Goal: Task Accomplishment & Management: Complete application form

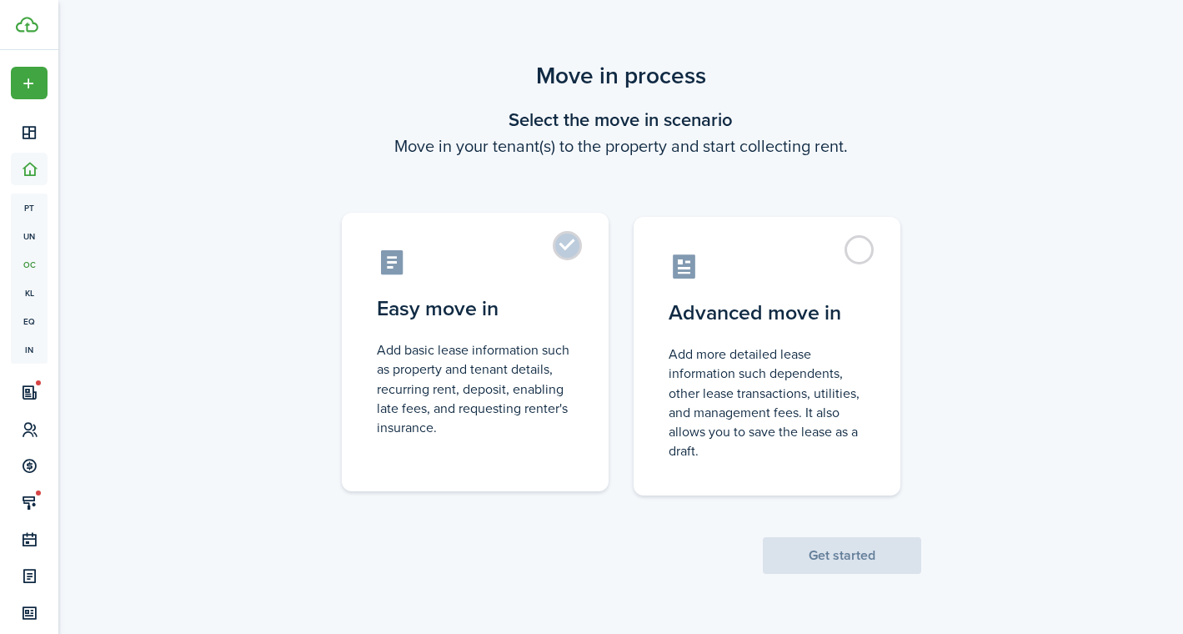
click at [504, 316] on control-radio-card-title "Easy move in" at bounding box center [475, 308] width 197 height 30
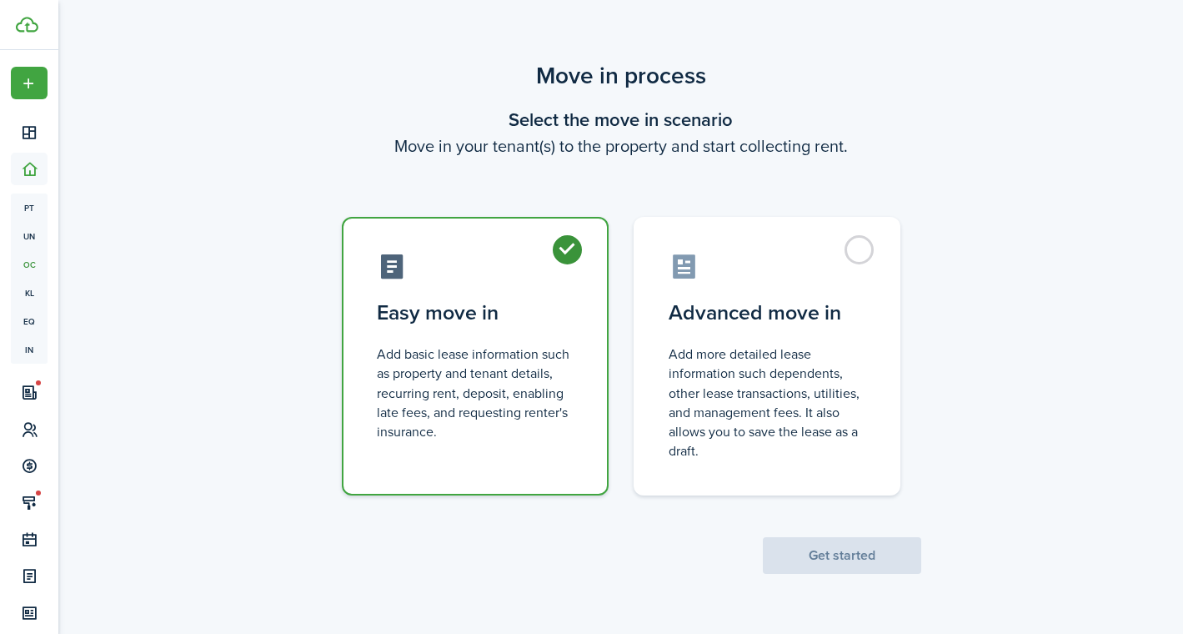
radio input "true"
click at [861, 563] on button "Get started" at bounding box center [842, 555] width 158 height 37
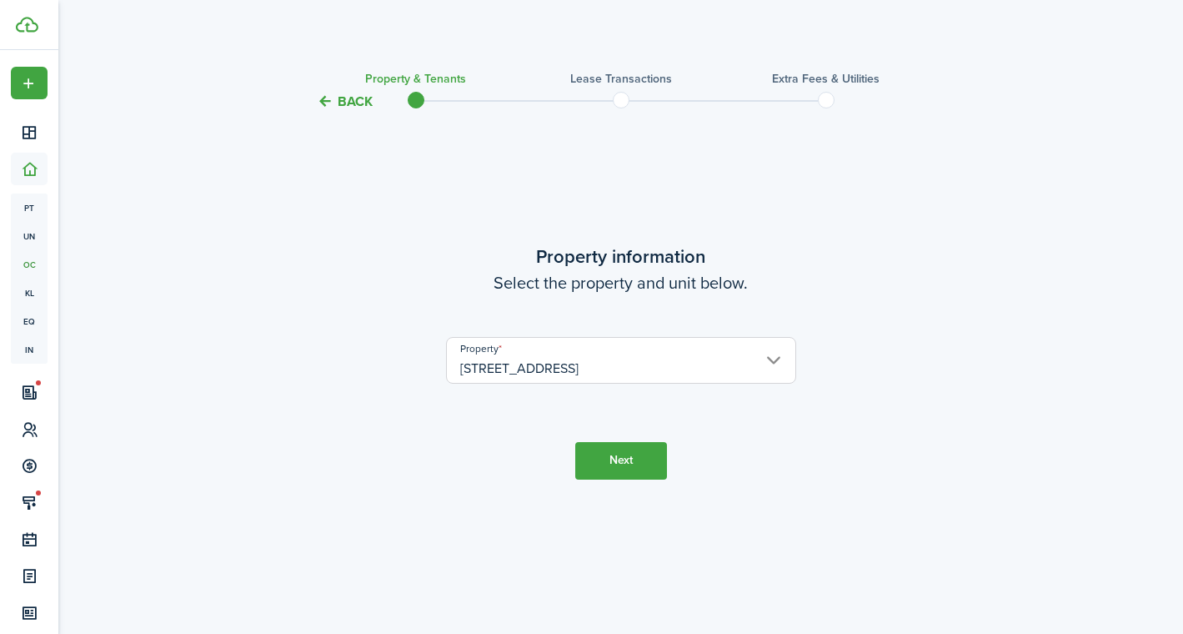
click at [604, 455] on button "Next" at bounding box center [621, 461] width 92 height 38
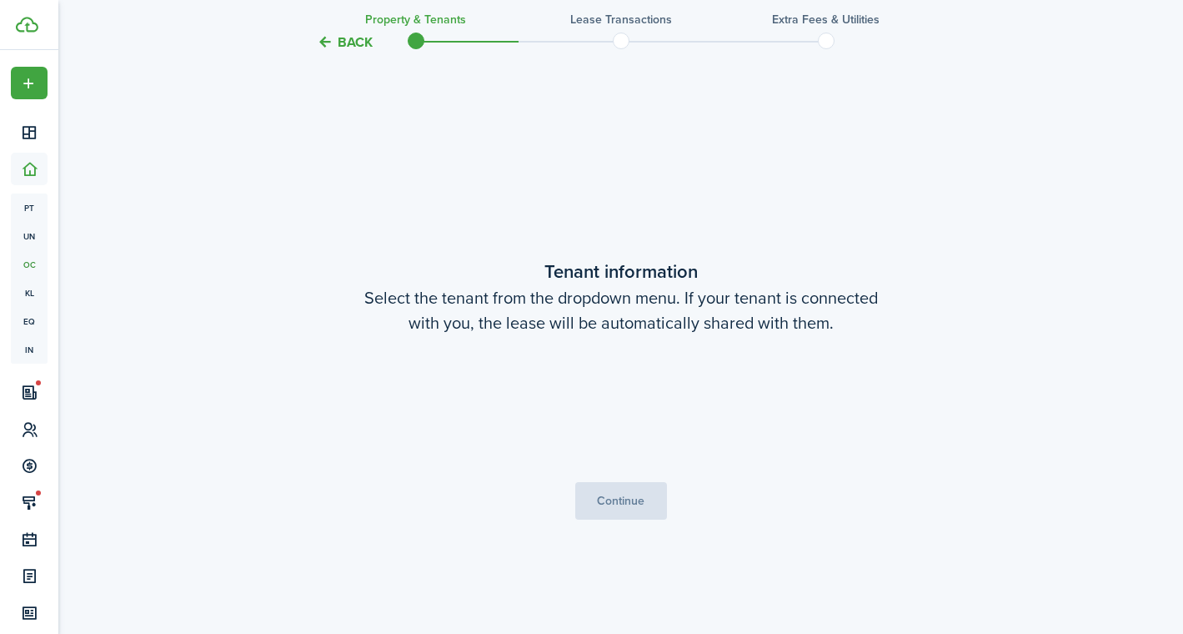
scroll to position [522, 0]
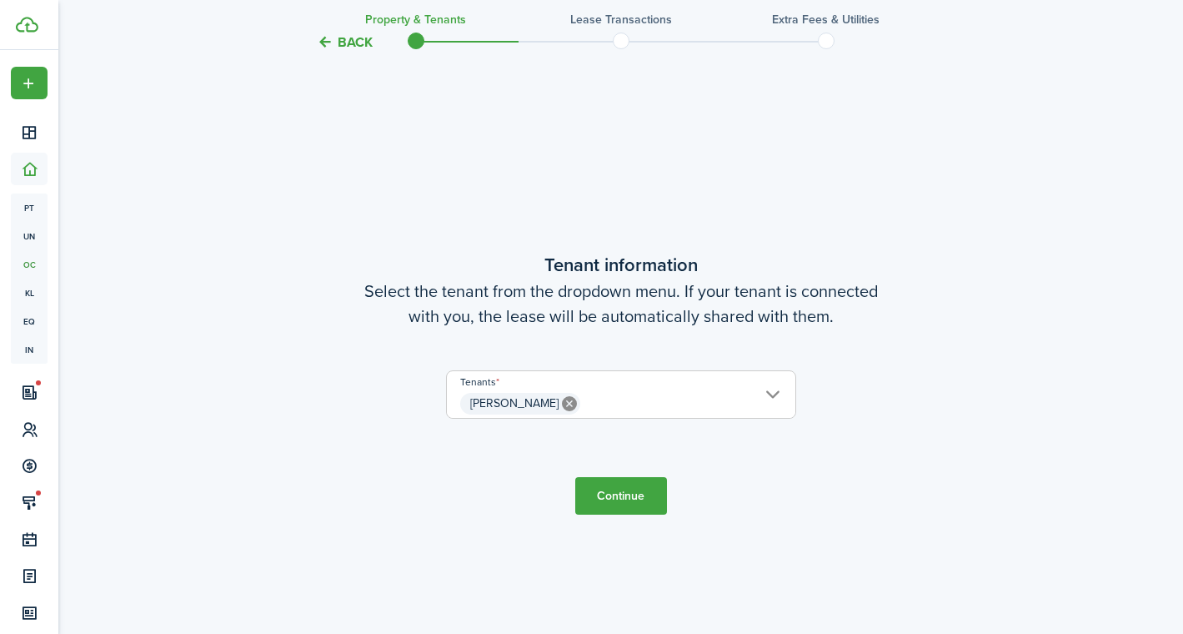
click at [615, 398] on span "[PERSON_NAME]" at bounding box center [621, 403] width 348 height 28
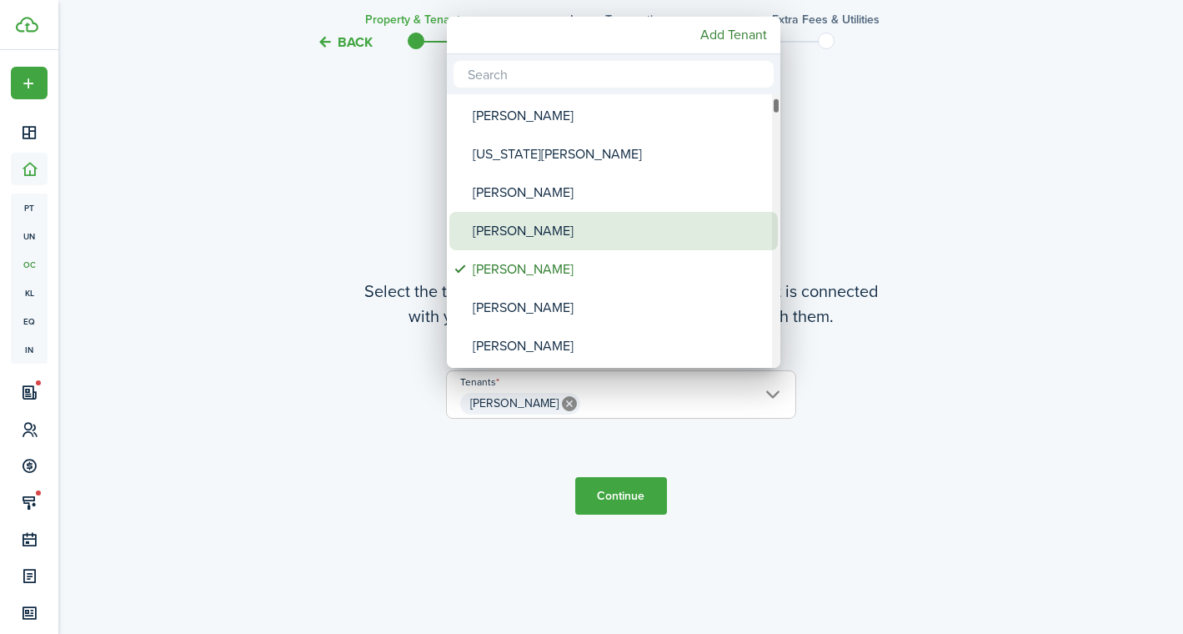
click at [562, 235] on div "[PERSON_NAME]" at bounding box center [620, 231] width 295 height 38
type input "[PERSON_NAME], [PERSON_NAME]"
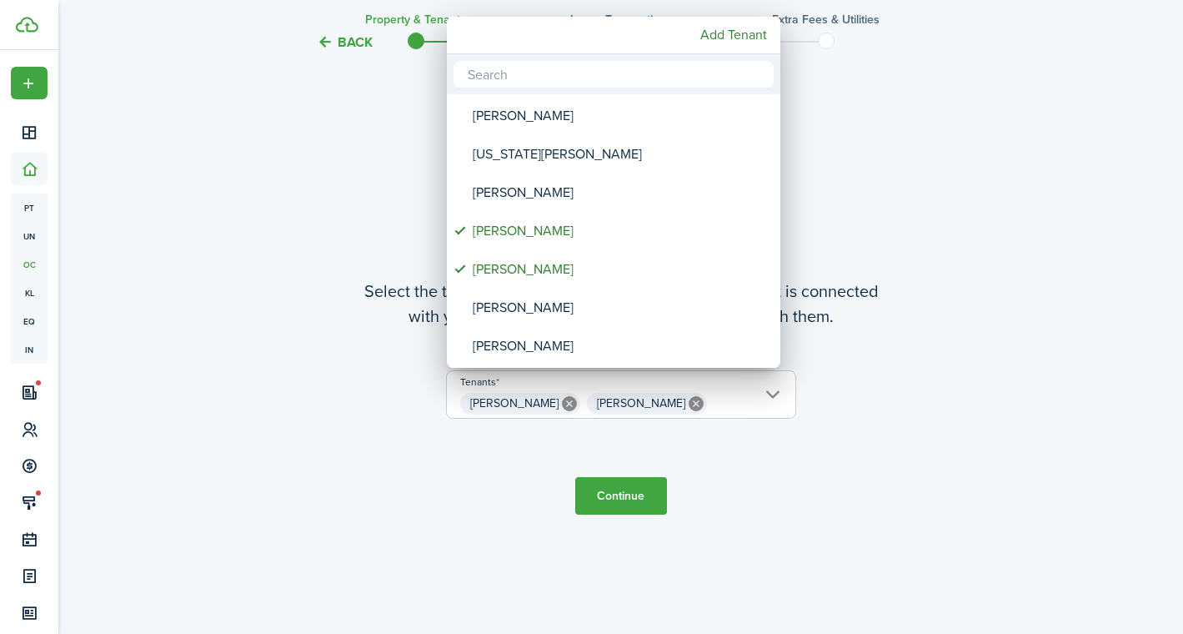
click at [611, 489] on div at bounding box center [592, 317] width 1450 height 900
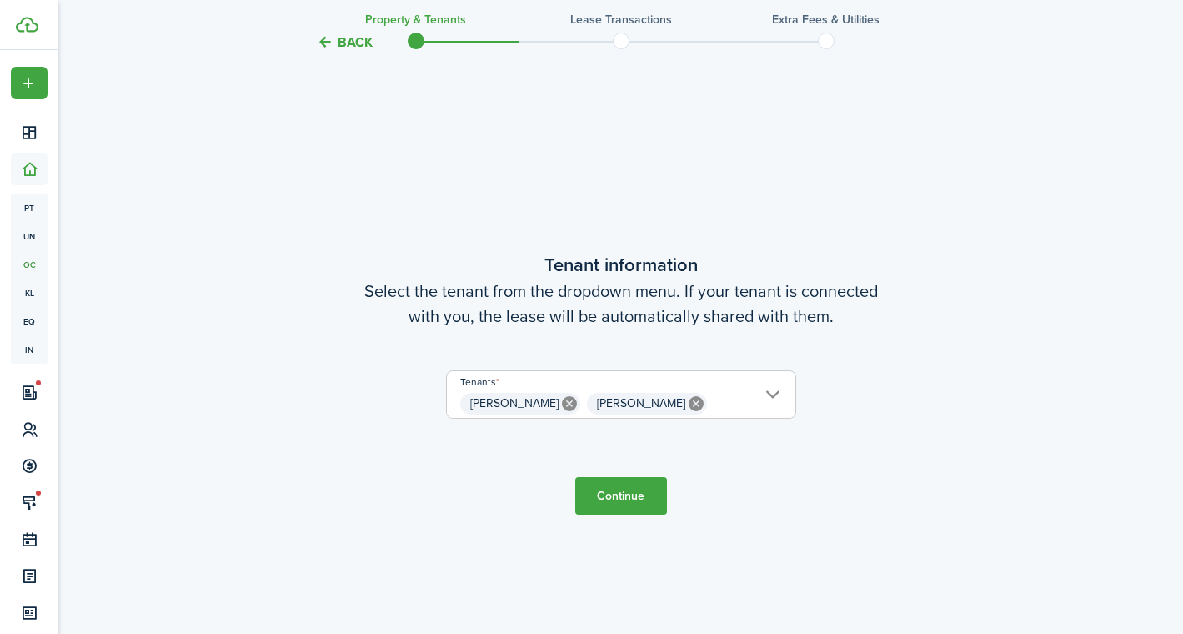
click at [599, 500] on button "Continue" at bounding box center [621, 496] width 92 height 38
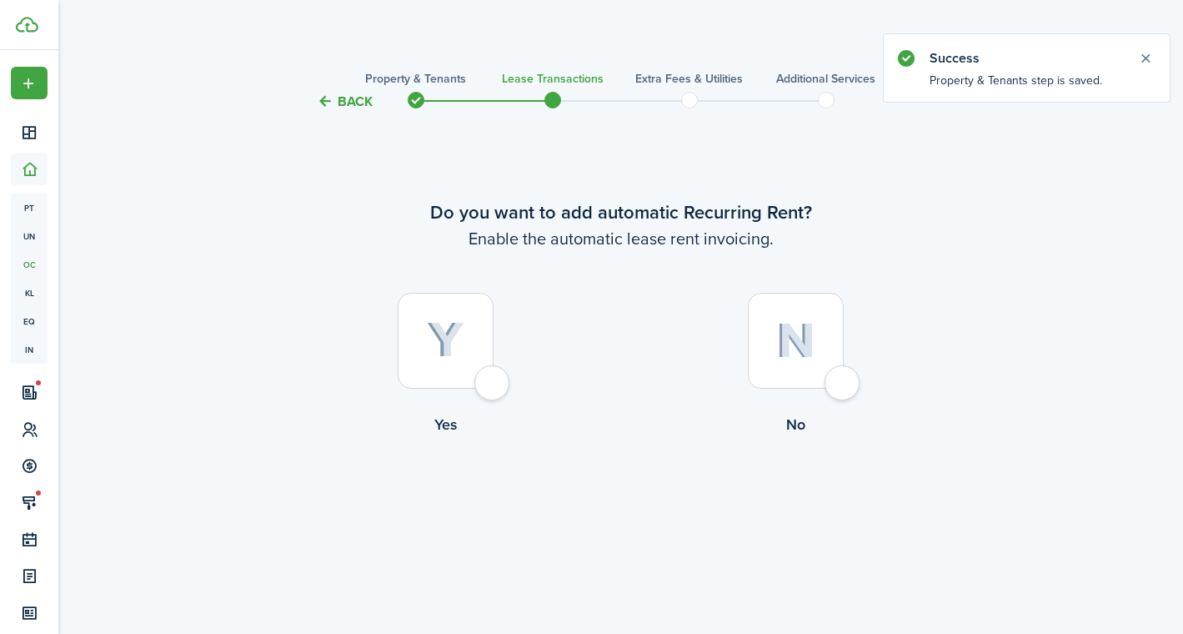
click at [762, 353] on div at bounding box center [796, 341] width 96 height 96
radio input "true"
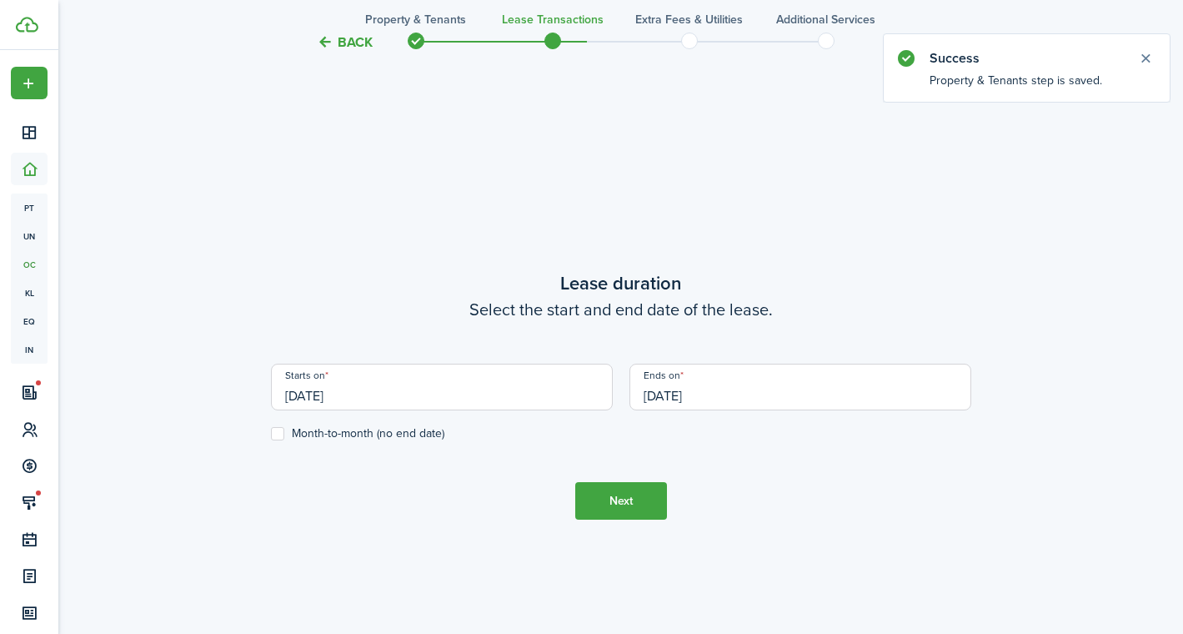
scroll to position [522, 0]
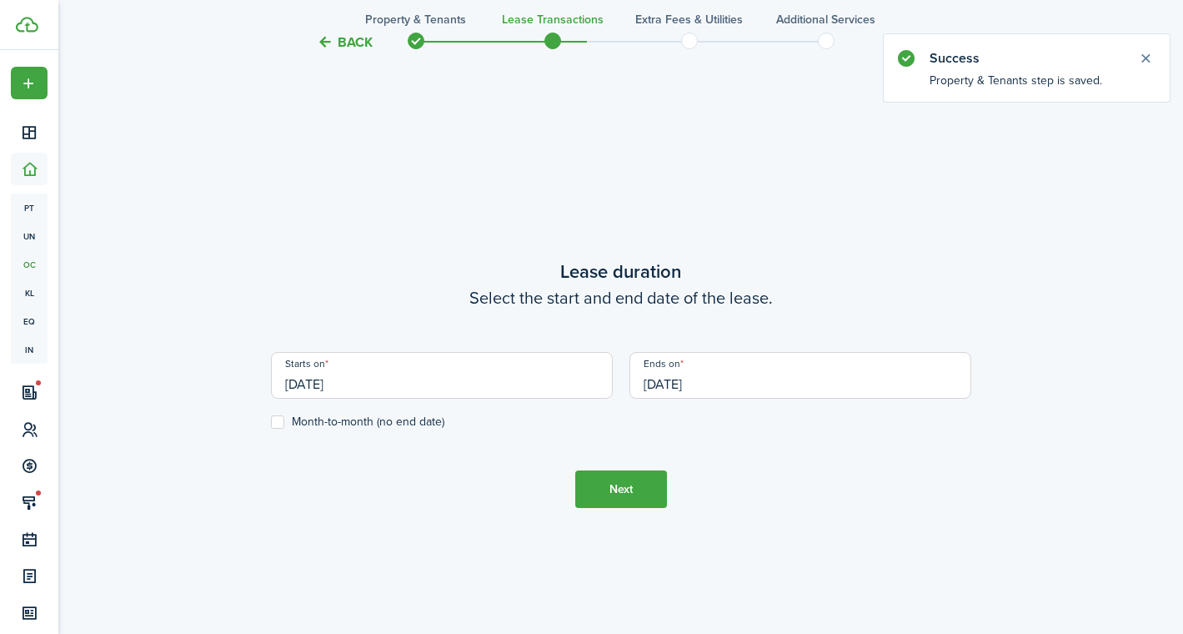
click at [555, 385] on input "[DATE]" at bounding box center [442, 375] width 342 height 47
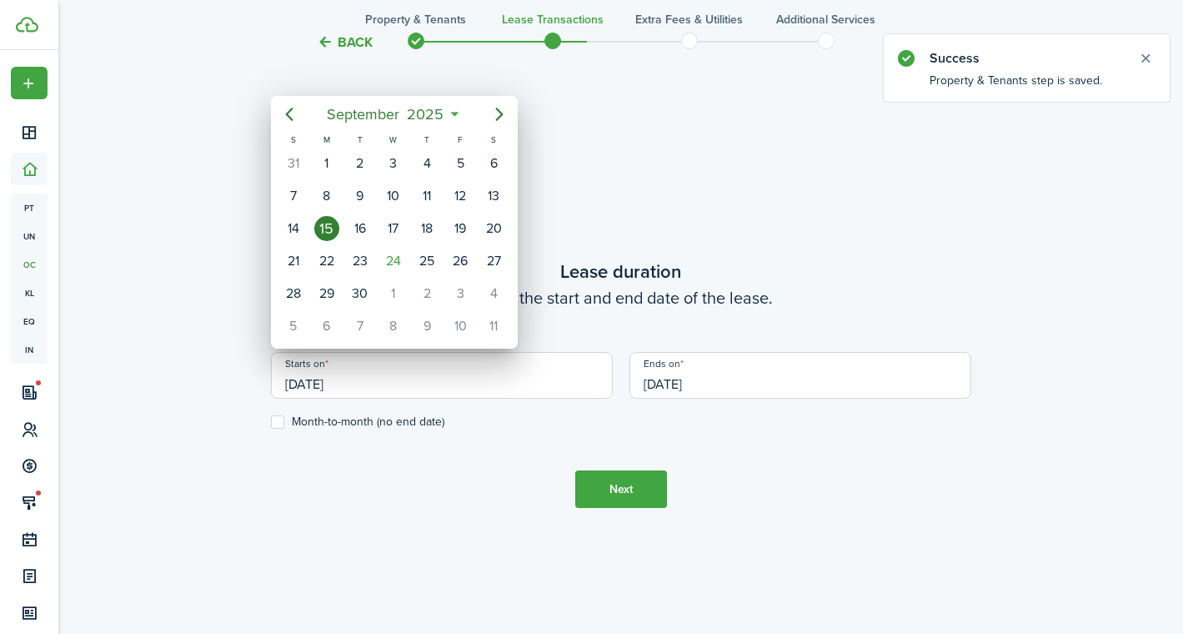
click at [736, 386] on div at bounding box center [592, 317] width 1450 height 900
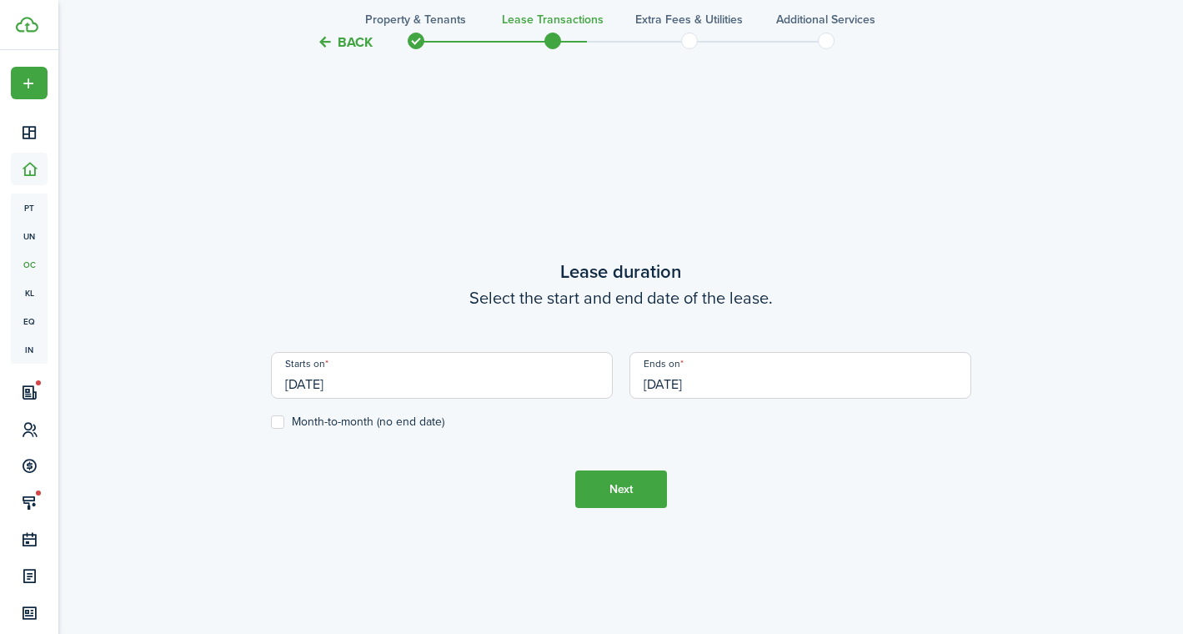
click at [734, 388] on input "[DATE]" at bounding box center [800, 375] width 342 height 47
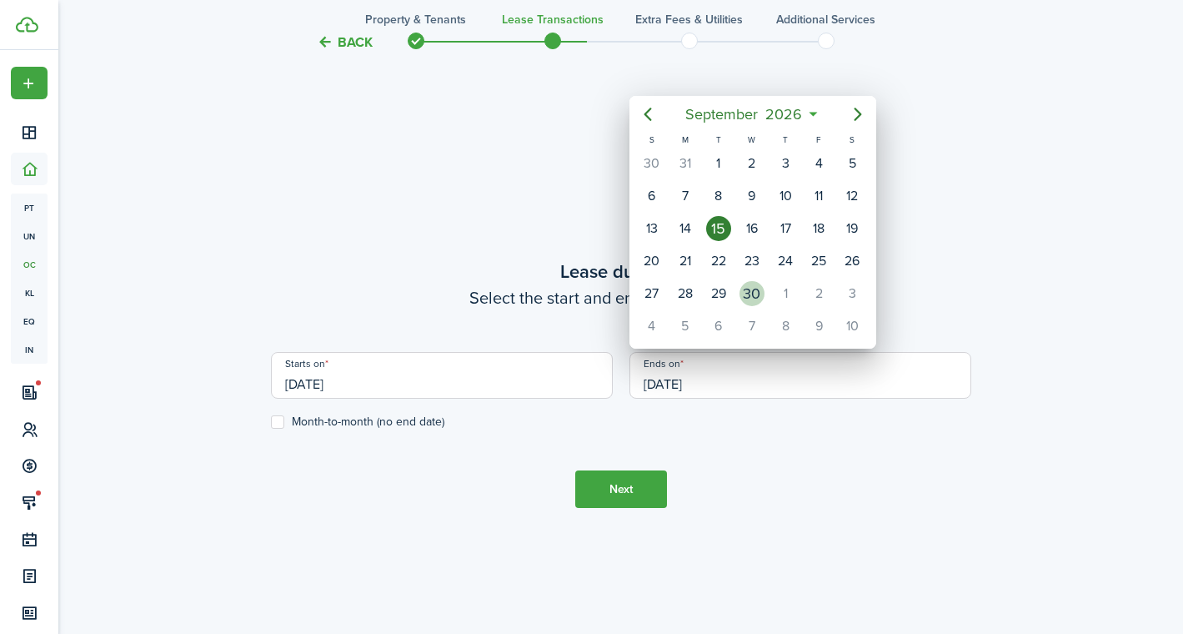
click at [751, 287] on div "30" at bounding box center [751, 293] width 25 height 25
type input "[DATE]"
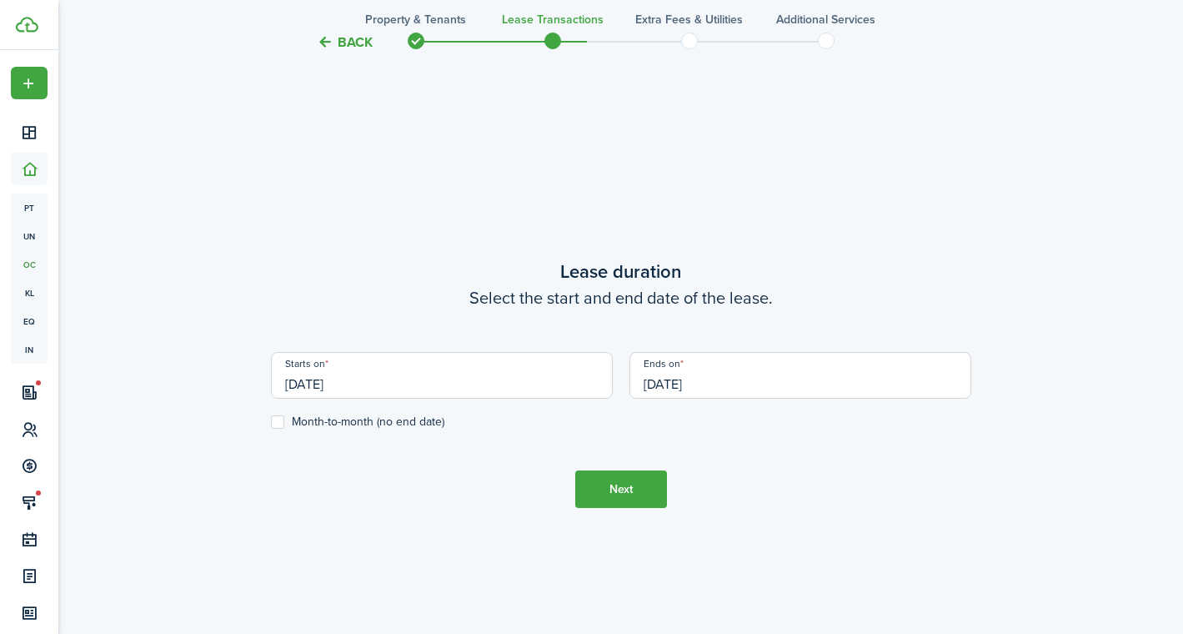
click at [594, 490] on button "Next" at bounding box center [621, 489] width 92 height 38
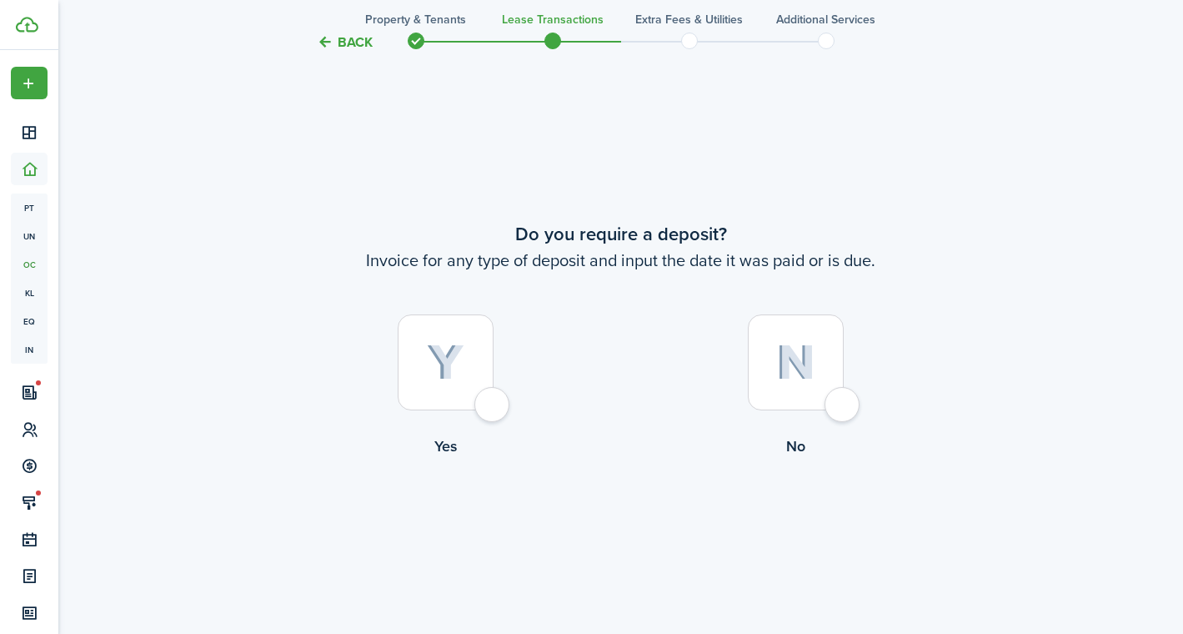
click at [804, 391] on div at bounding box center [796, 362] width 96 height 96
radio input "true"
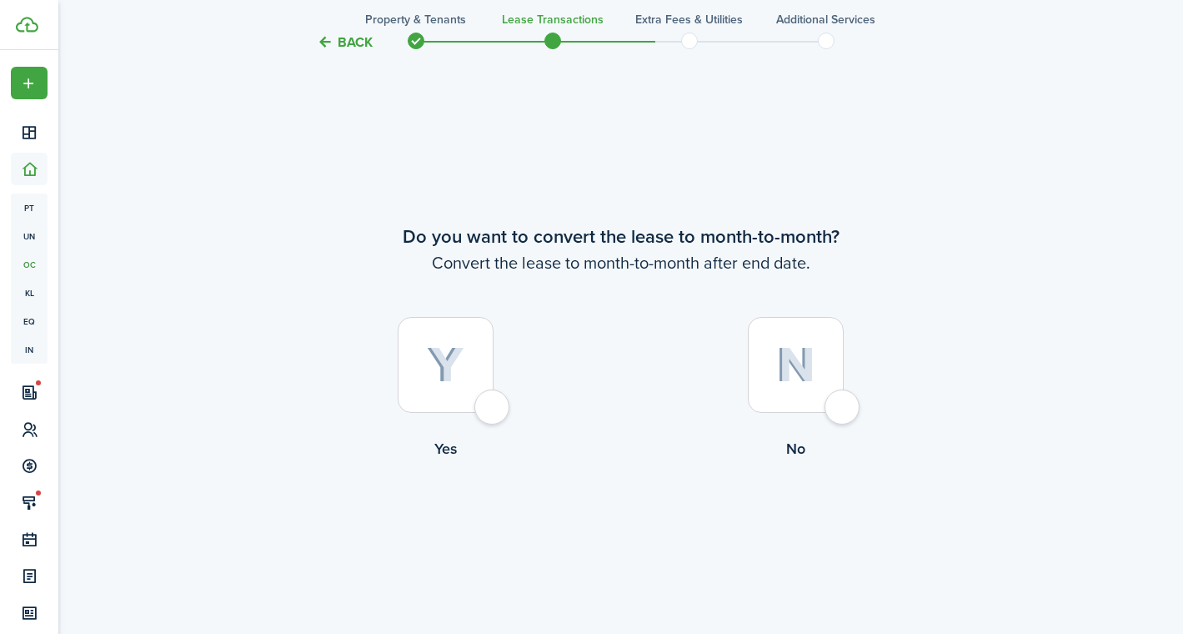
scroll to position [1789, 0]
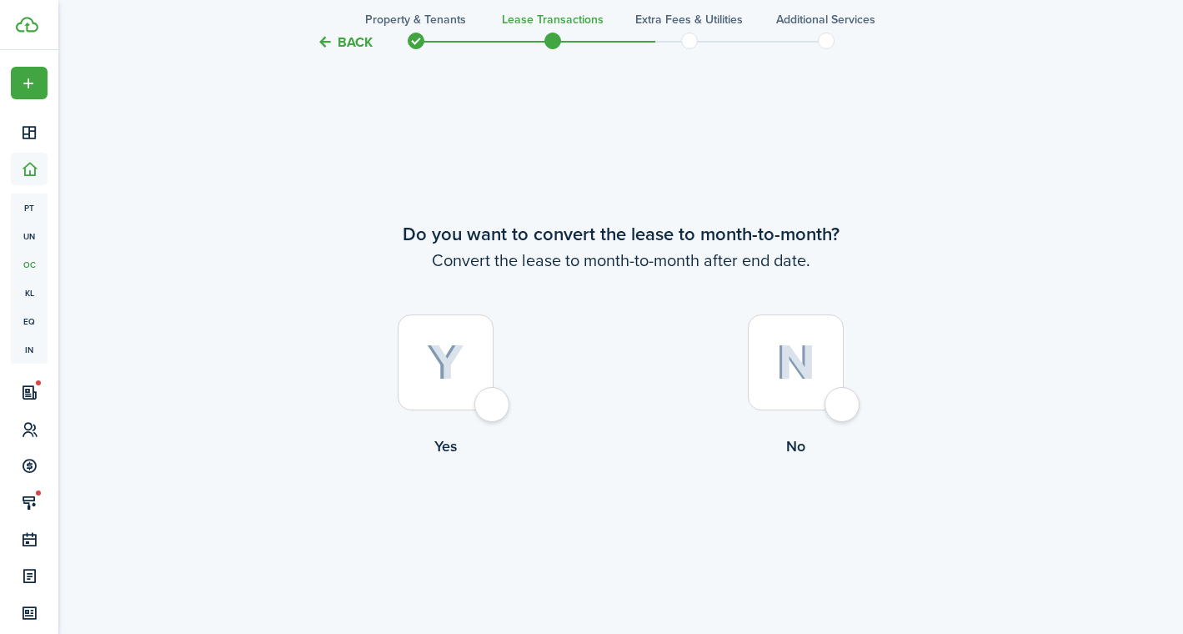
click at [791, 373] on img at bounding box center [795, 362] width 39 height 36
radio input "true"
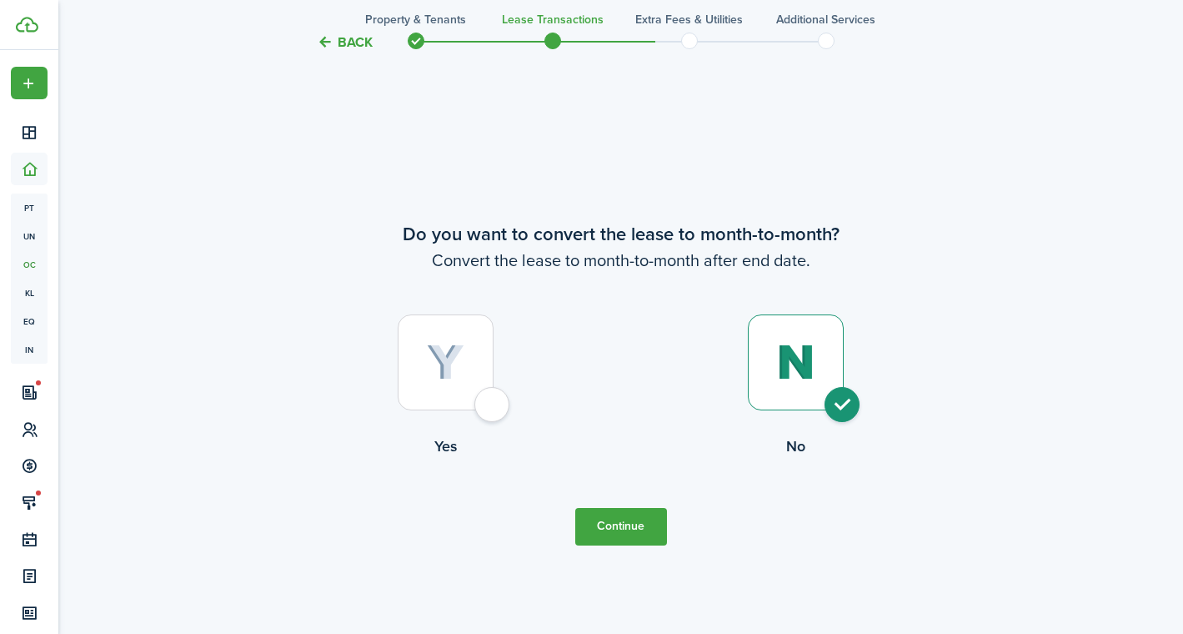
click at [609, 514] on button "Continue" at bounding box center [621, 527] width 92 height 38
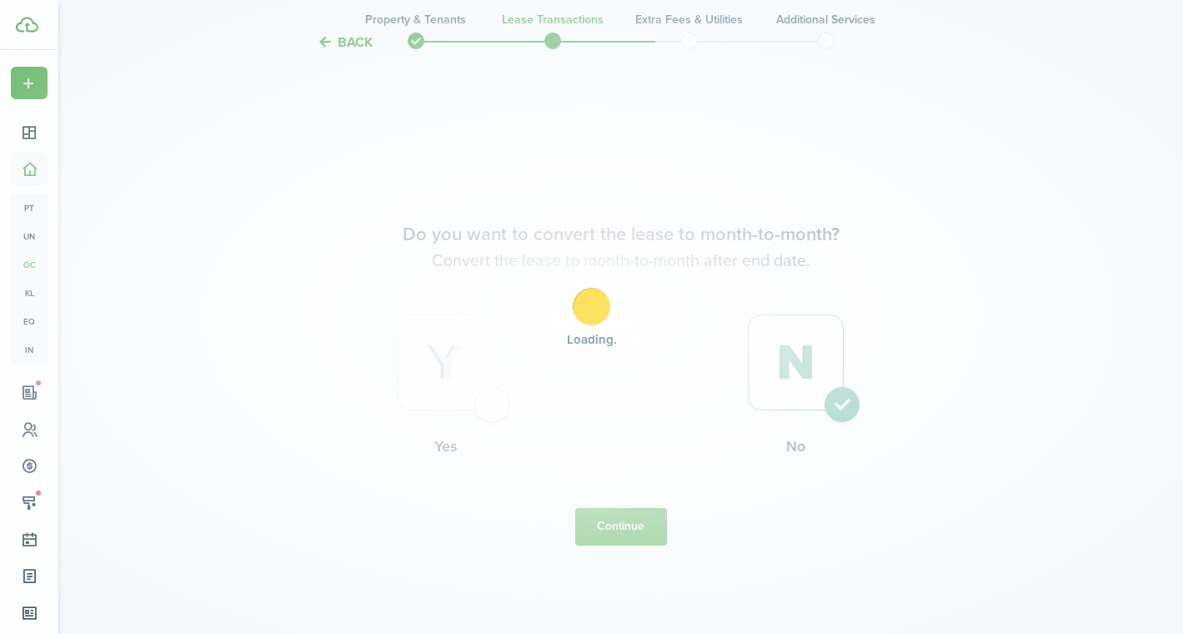
scroll to position [0, 0]
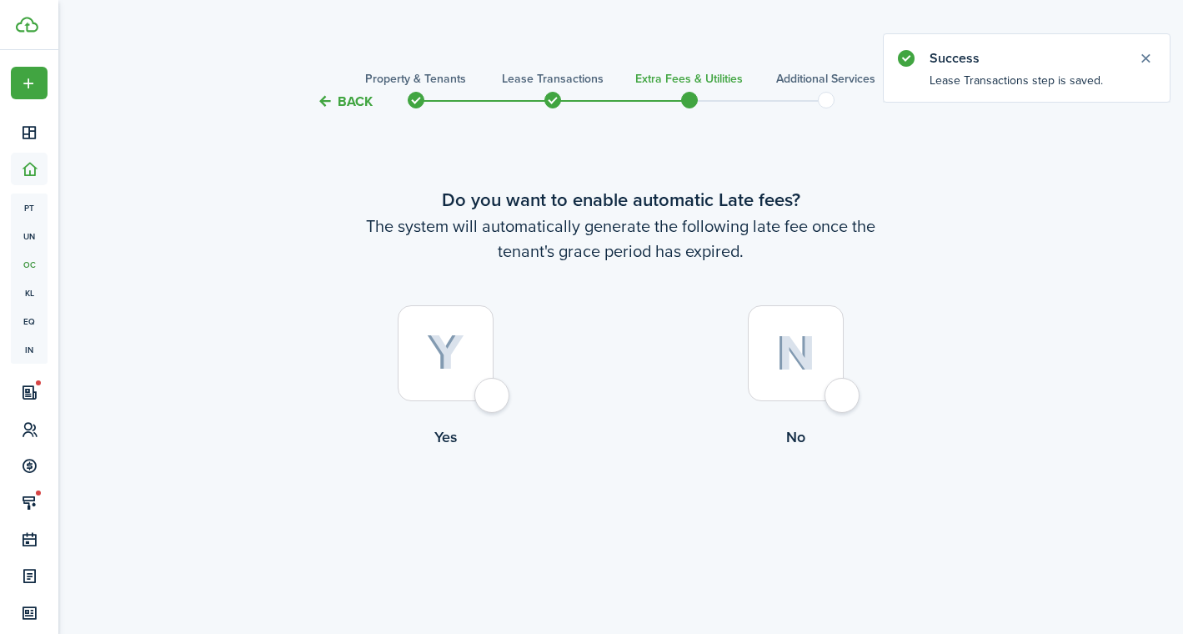
click at [799, 348] on img at bounding box center [795, 353] width 39 height 36
radio input "true"
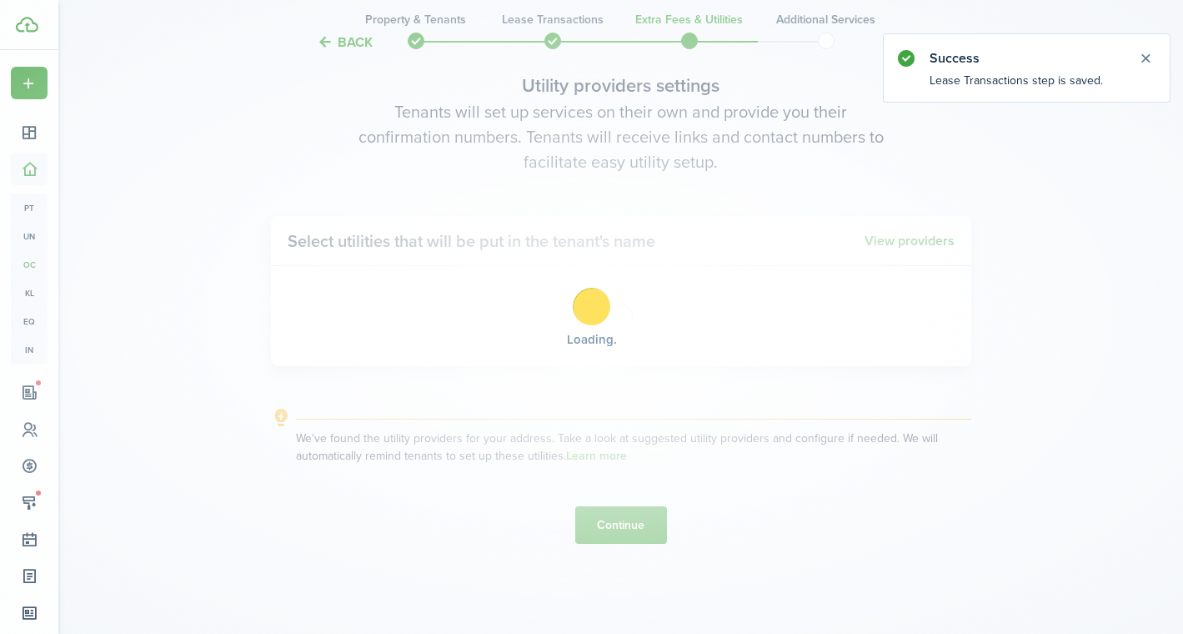
scroll to position [598, 0]
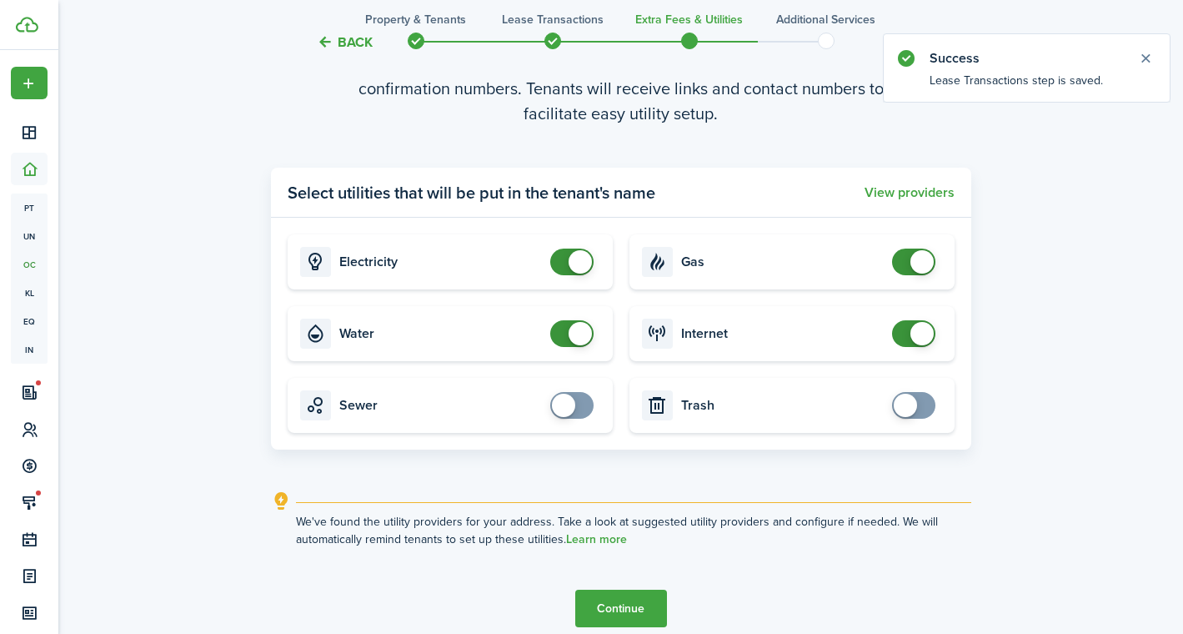
checkbox input "false"
click at [564, 274] on span at bounding box center [572, 261] width 17 height 27
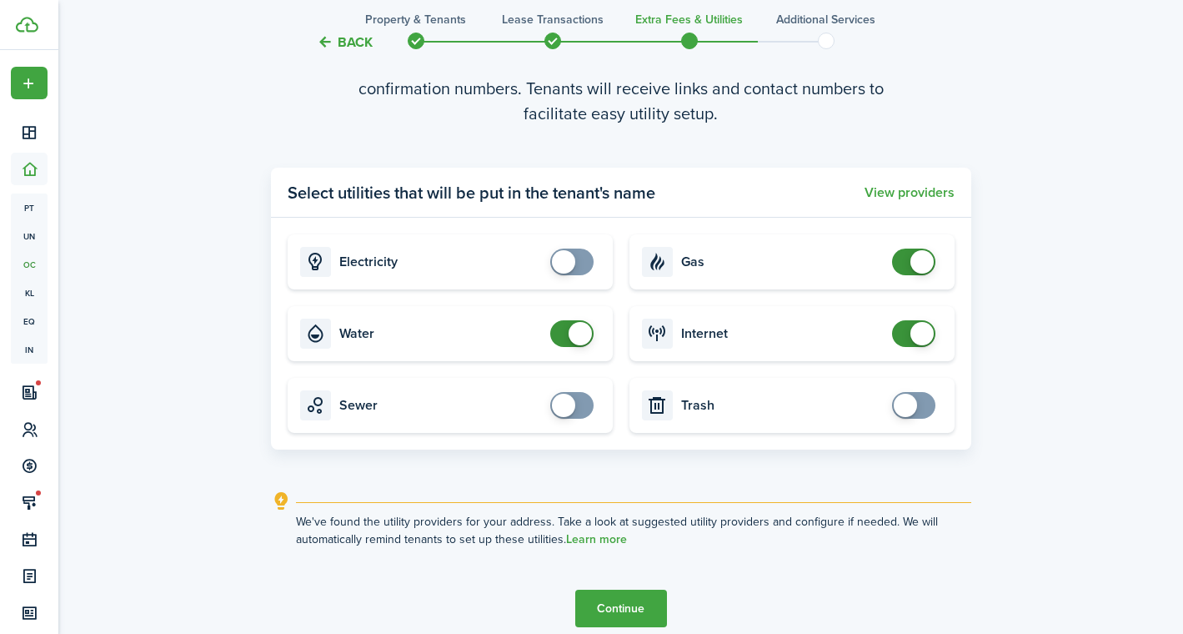
checkbox input "false"
click at [569, 333] on span at bounding box center [580, 333] width 23 height 23
checkbox input "false"
click at [905, 261] on span at bounding box center [913, 261] width 17 height 27
checkbox input "false"
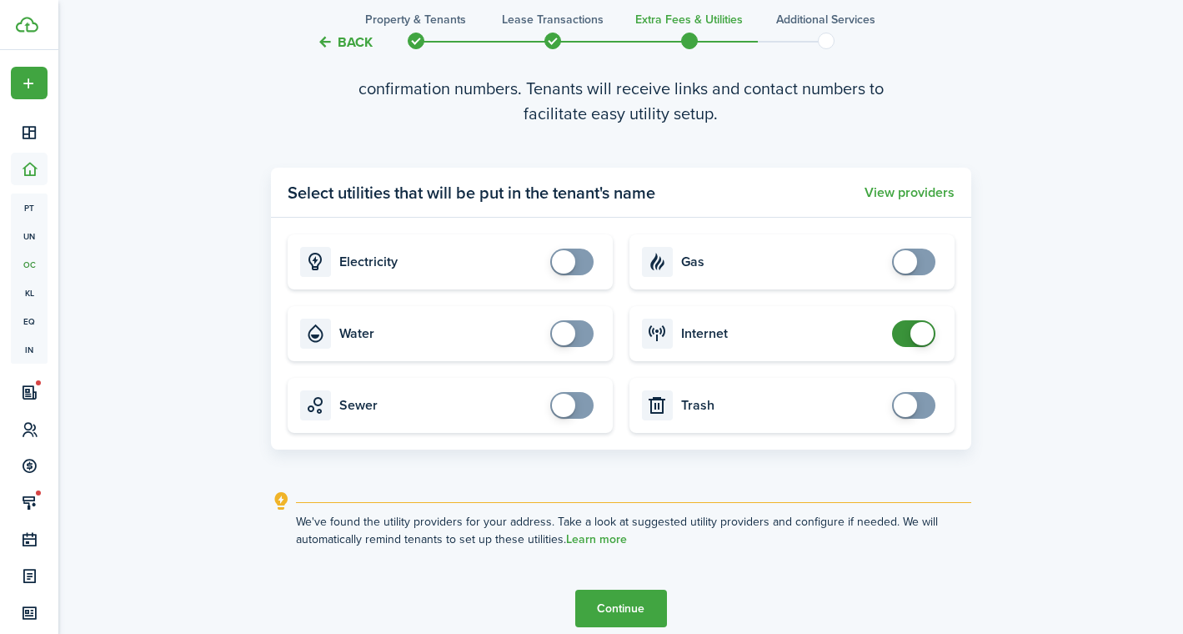
click at [909, 333] on span at bounding box center [913, 333] width 17 height 27
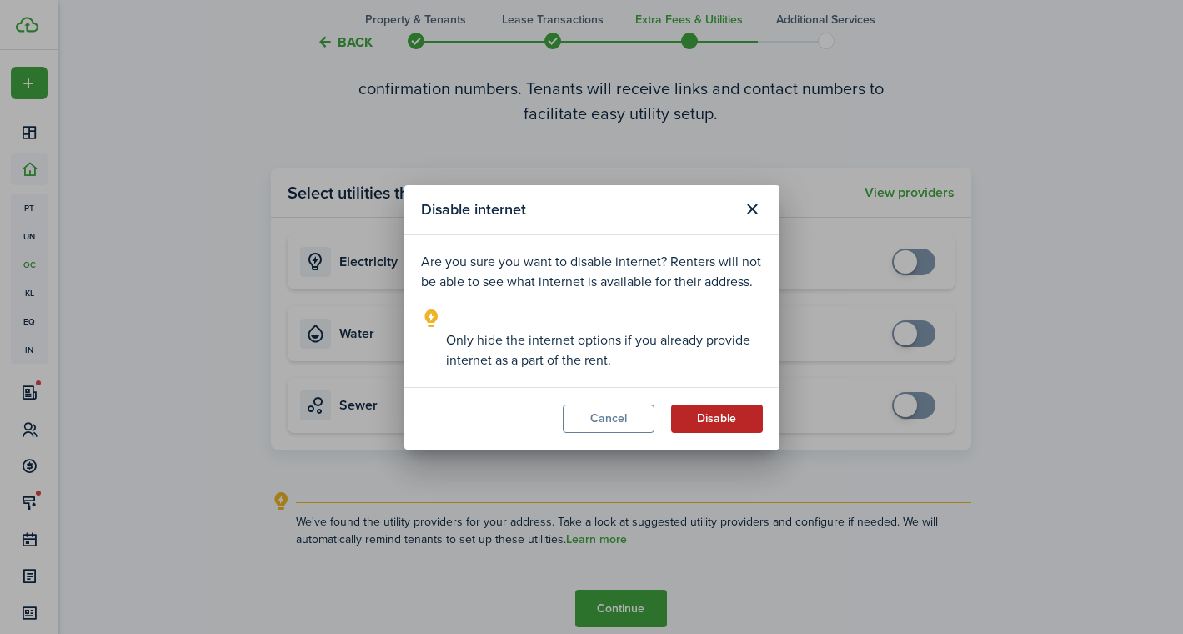
click at [706, 422] on button "Disable" at bounding box center [717, 418] width 92 height 28
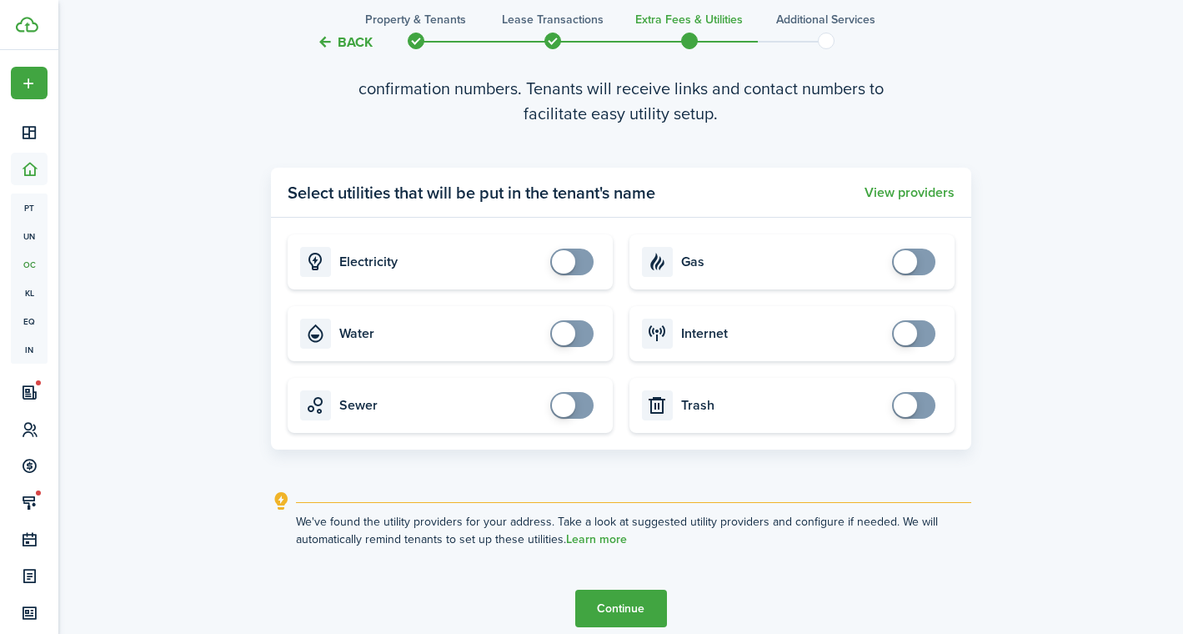
click at [598, 606] on button "Continue" at bounding box center [621, 608] width 92 height 38
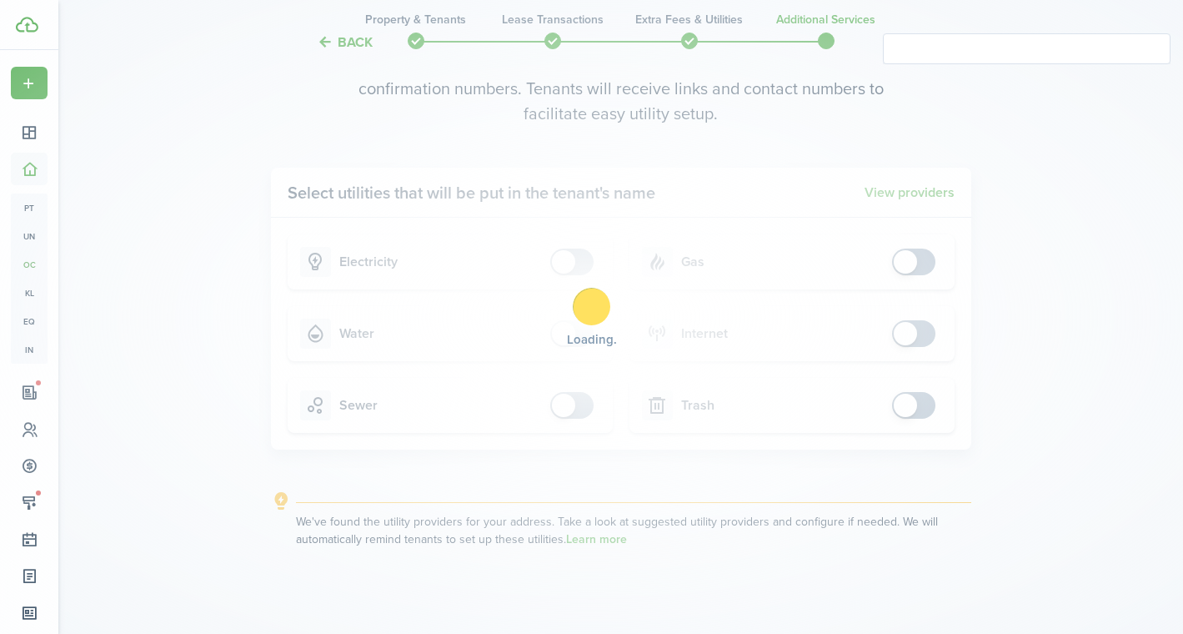
scroll to position [0, 0]
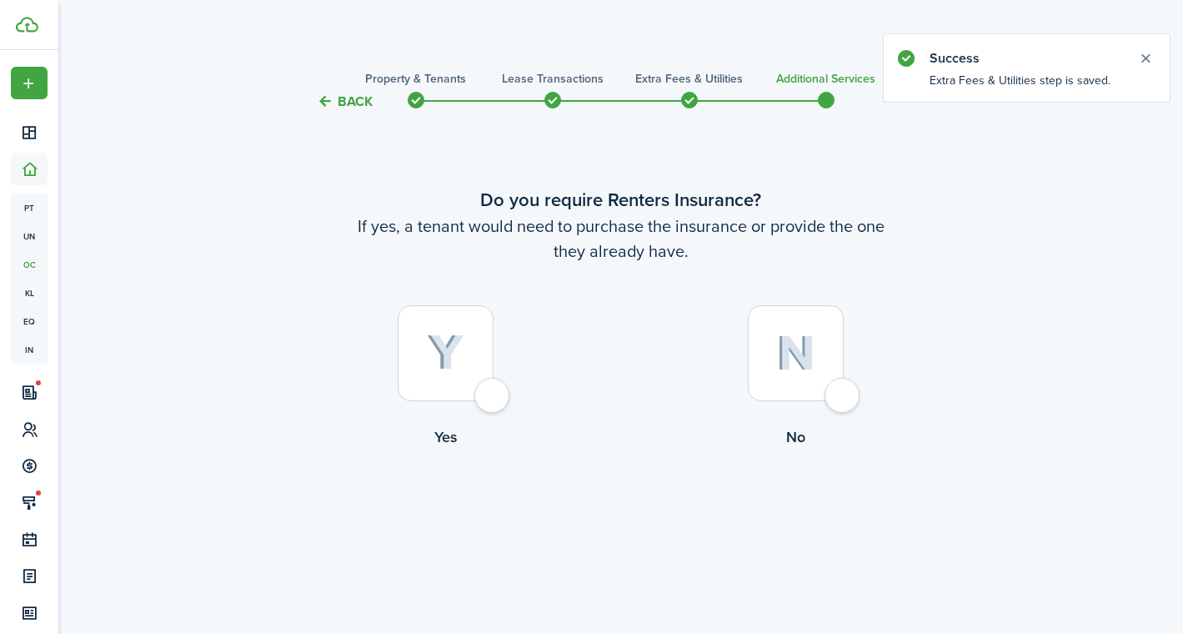
click at [763, 327] on div at bounding box center [796, 353] width 96 height 96
radio input "true"
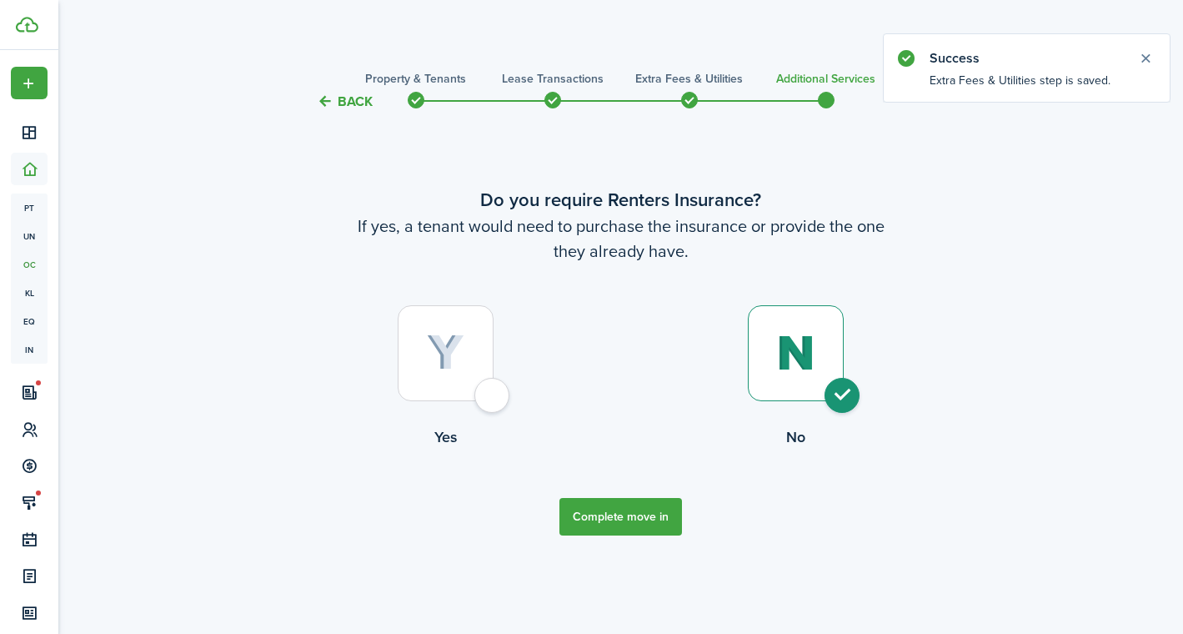
click at [628, 516] on button "Complete move in" at bounding box center [620, 517] width 123 height 38
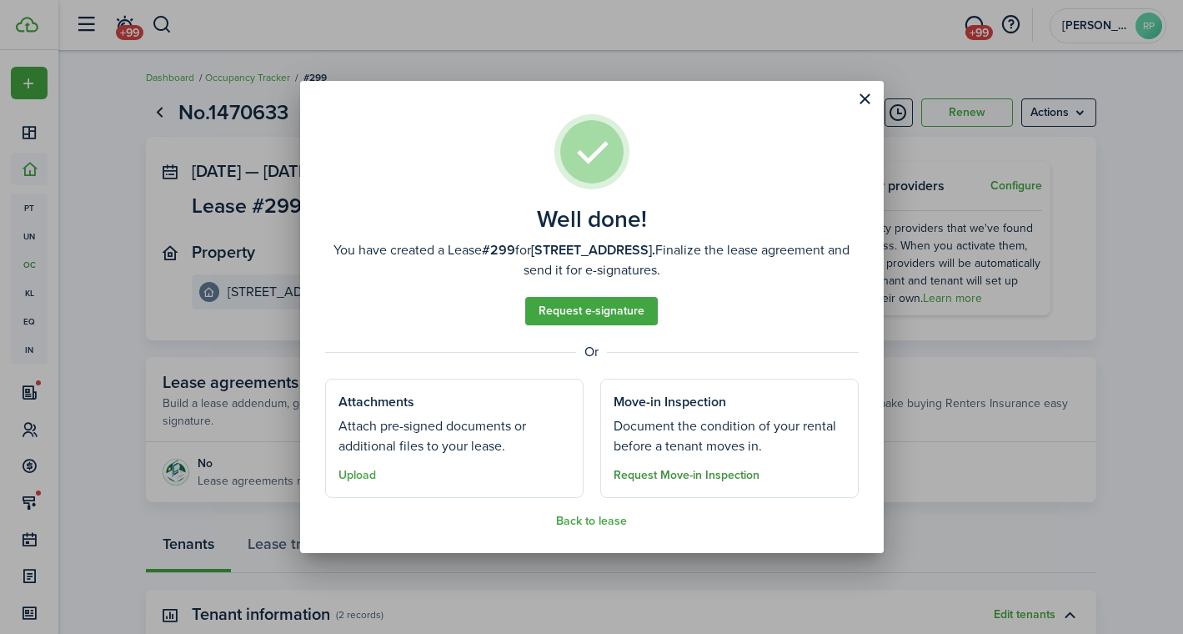
click at [677, 477] on button "Request Move-in Inspection" at bounding box center [687, 474] width 146 height 13
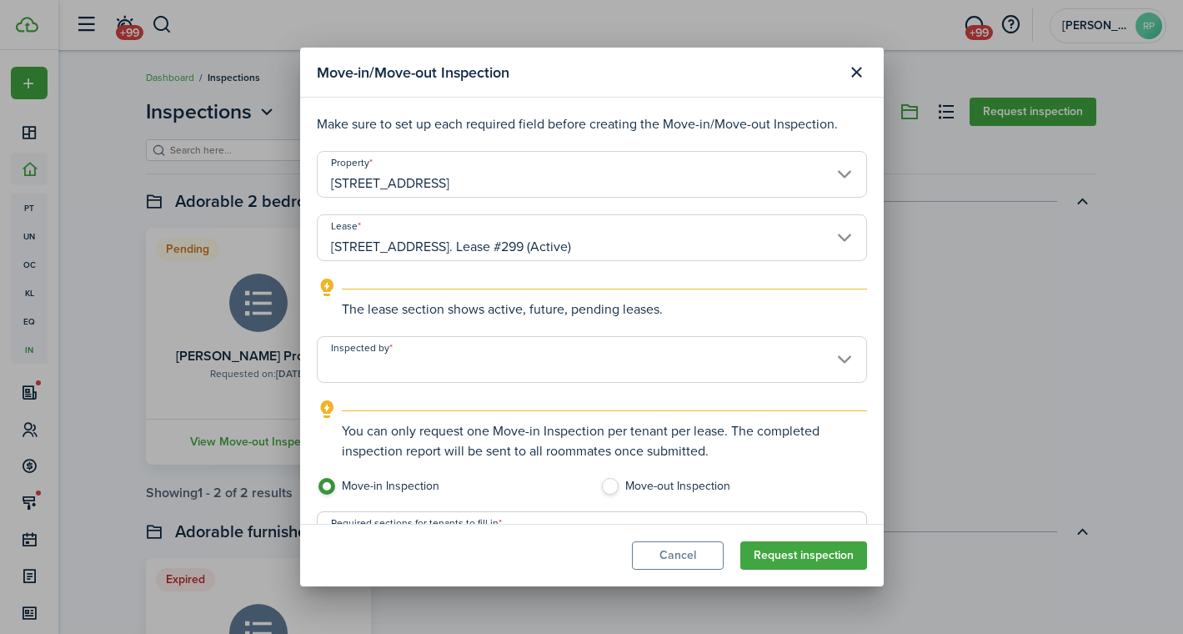
click at [453, 366] on input "Inspected by" at bounding box center [592, 359] width 550 height 47
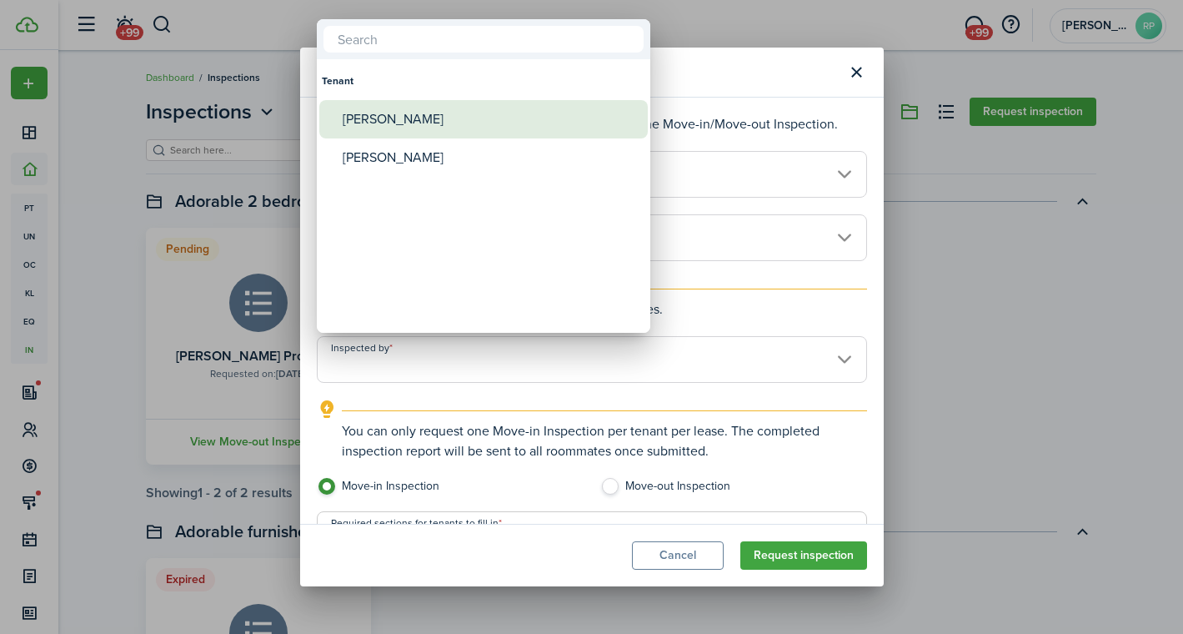
click at [432, 125] on div "[PERSON_NAME]" at bounding box center [490, 119] width 295 height 38
type input "[PERSON_NAME]"
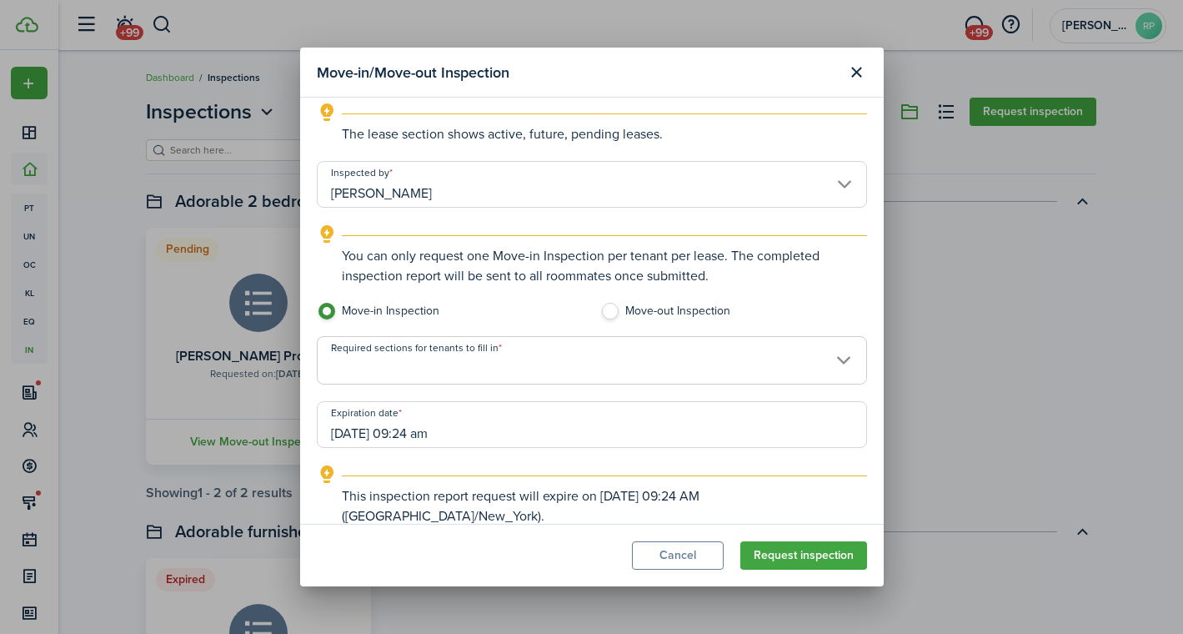
scroll to position [174, 0]
click at [538, 360] on span at bounding box center [592, 370] width 549 height 28
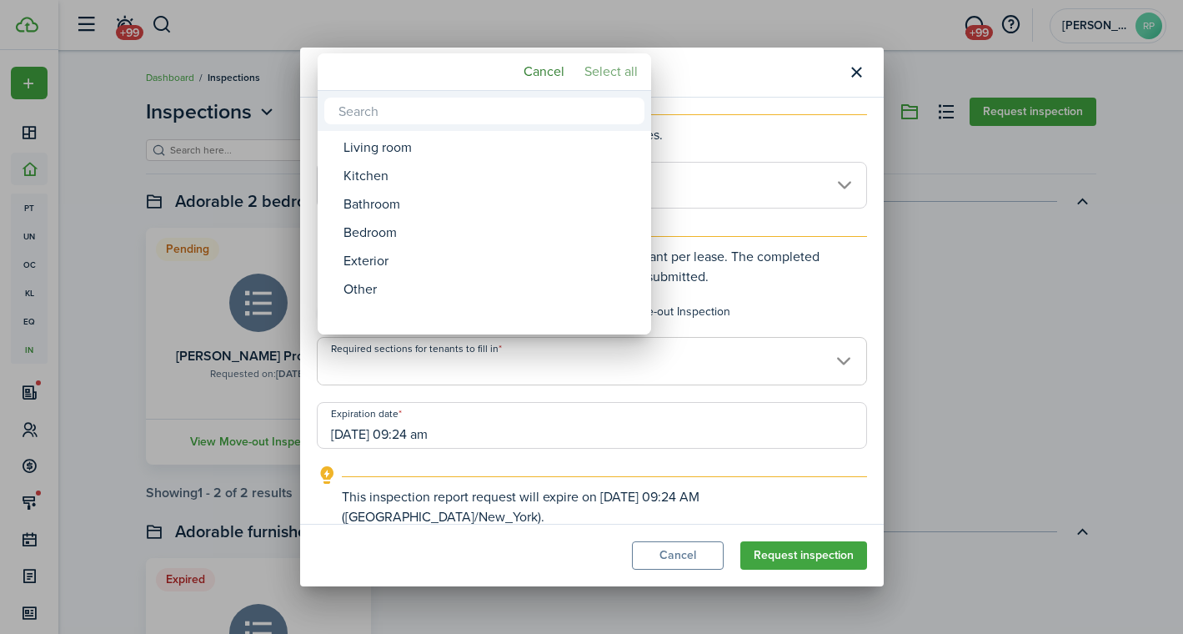
click at [609, 73] on mbsc-button "Select all" at bounding box center [611, 72] width 67 height 30
type input "Living room, Kitchen, Bathroom, Bedroom, Exterior, Other"
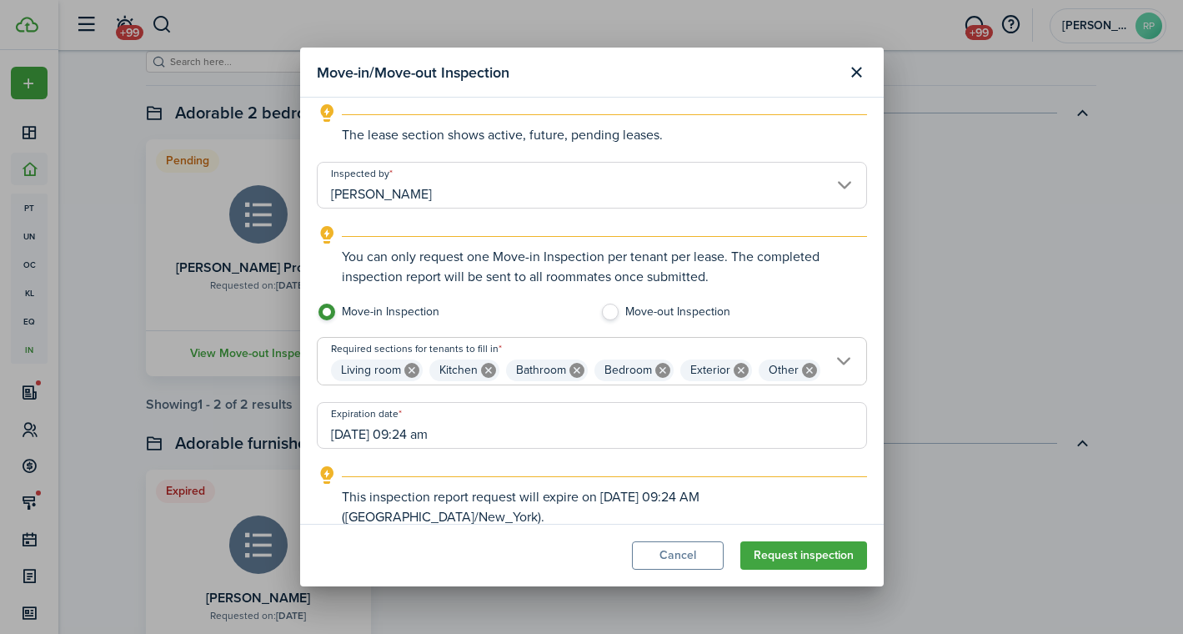
scroll to position [98, 0]
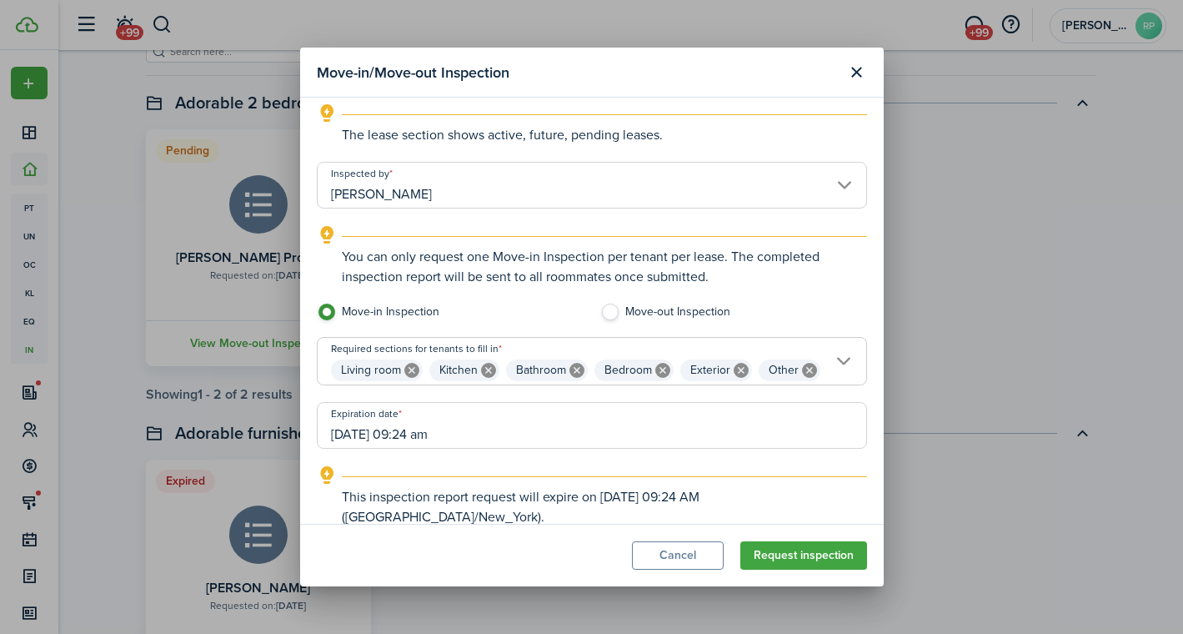
click at [538, 428] on input "[DATE] 09:24 am" at bounding box center [592, 425] width 550 height 47
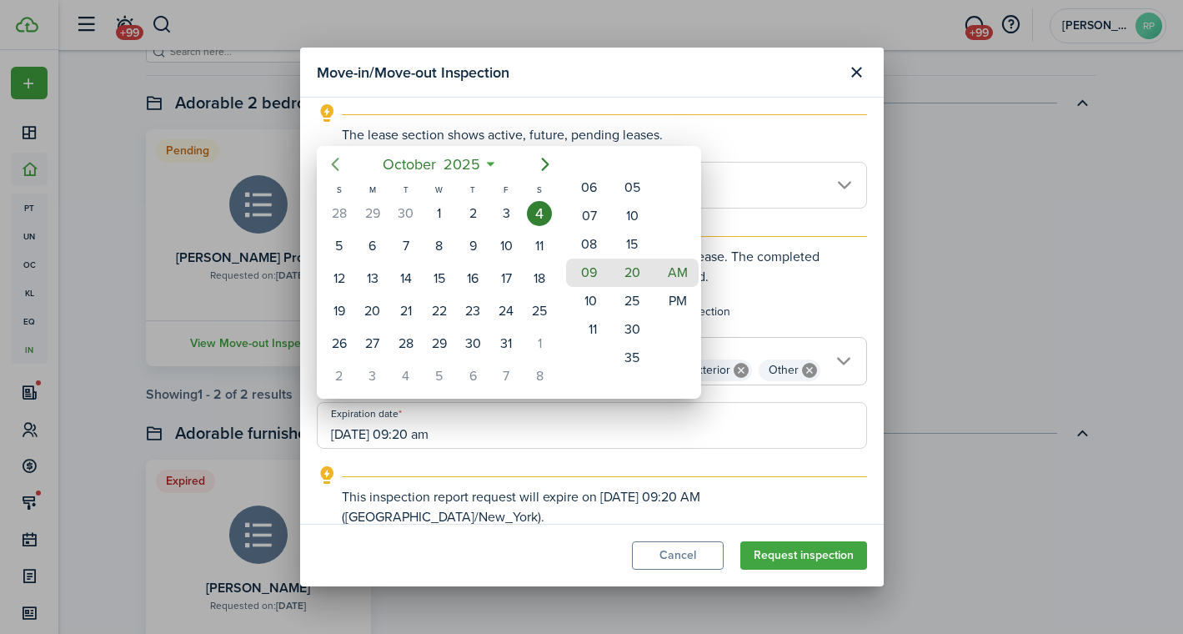
click at [338, 165] on icon "Previous page" at bounding box center [335, 164] width 20 height 20
click at [371, 344] on div "29" at bounding box center [372, 343] width 25 height 25
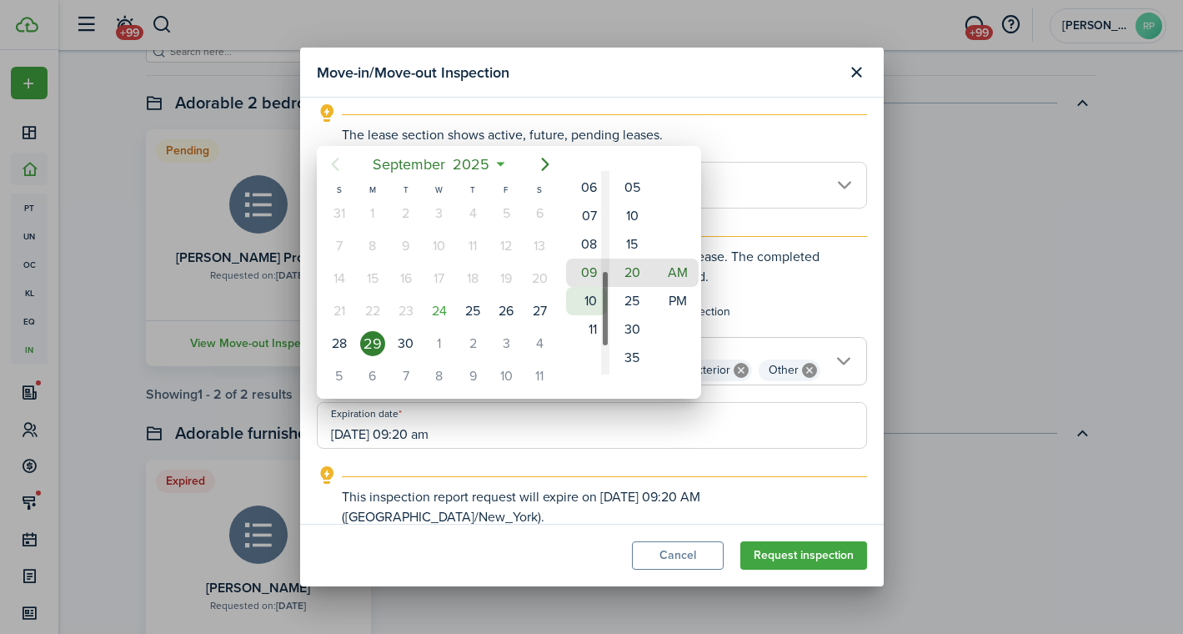
click at [585, 300] on mbsc-wheel-item "10" at bounding box center [586, 301] width 41 height 28
type input "[DATE] 10:15 am"
click at [636, 196] on mbsc-wheel-item "00" at bounding box center [632, 187] width 41 height 28
click at [776, 559] on div at bounding box center [592, 317] width 1450 height 900
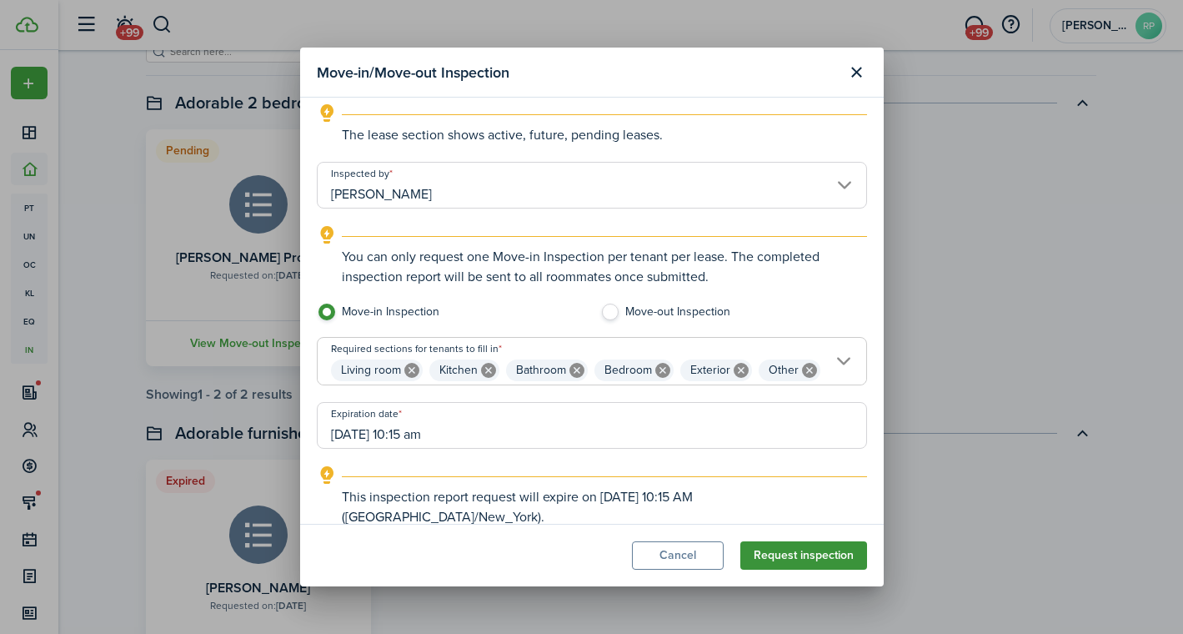
click at [801, 554] on button "Request inspection" at bounding box center [803, 555] width 127 height 28
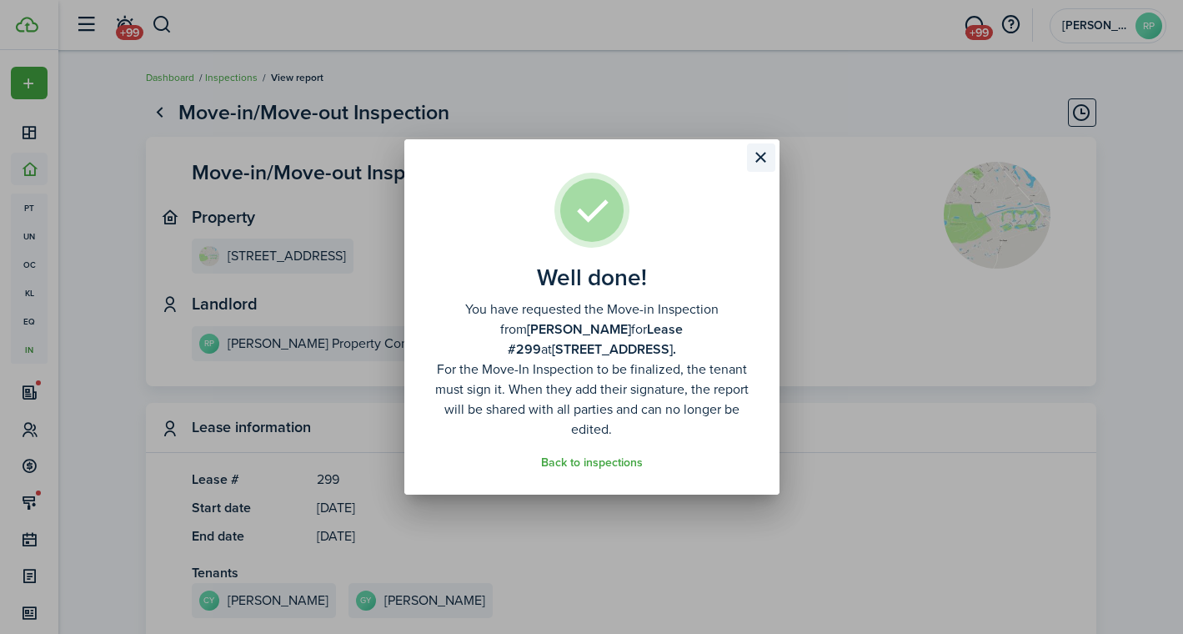
click at [754, 163] on button "Close modal" at bounding box center [761, 157] width 28 height 28
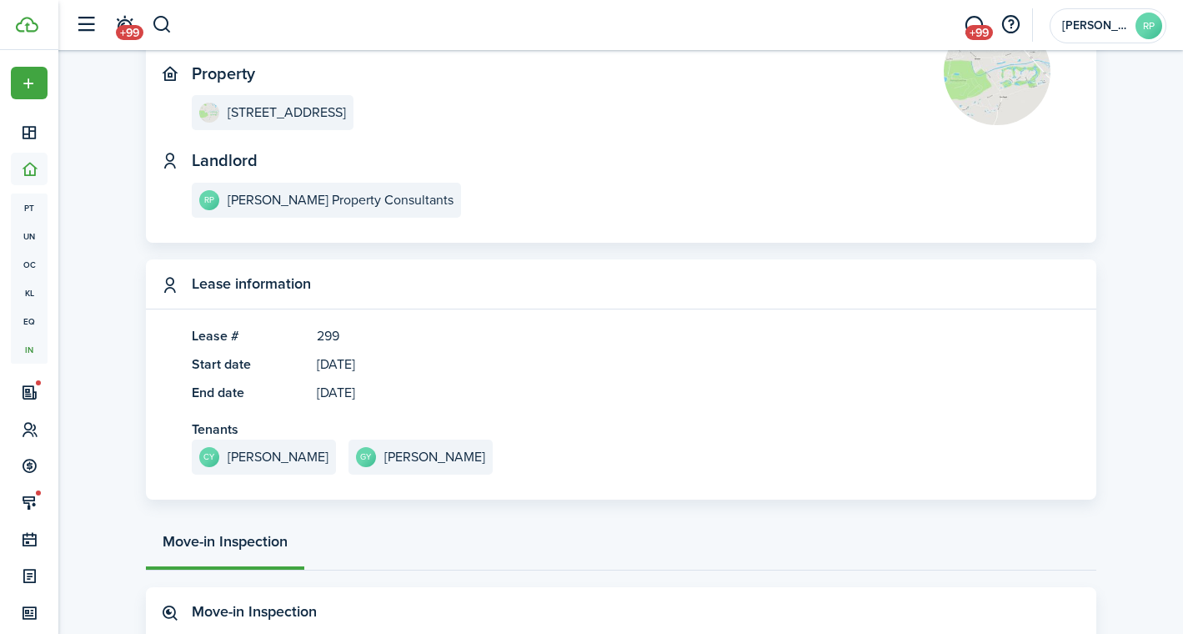
scroll to position [143, 0]
click at [294, 457] on e-details-info-title "[PERSON_NAME]" at bounding box center [278, 457] width 101 height 15
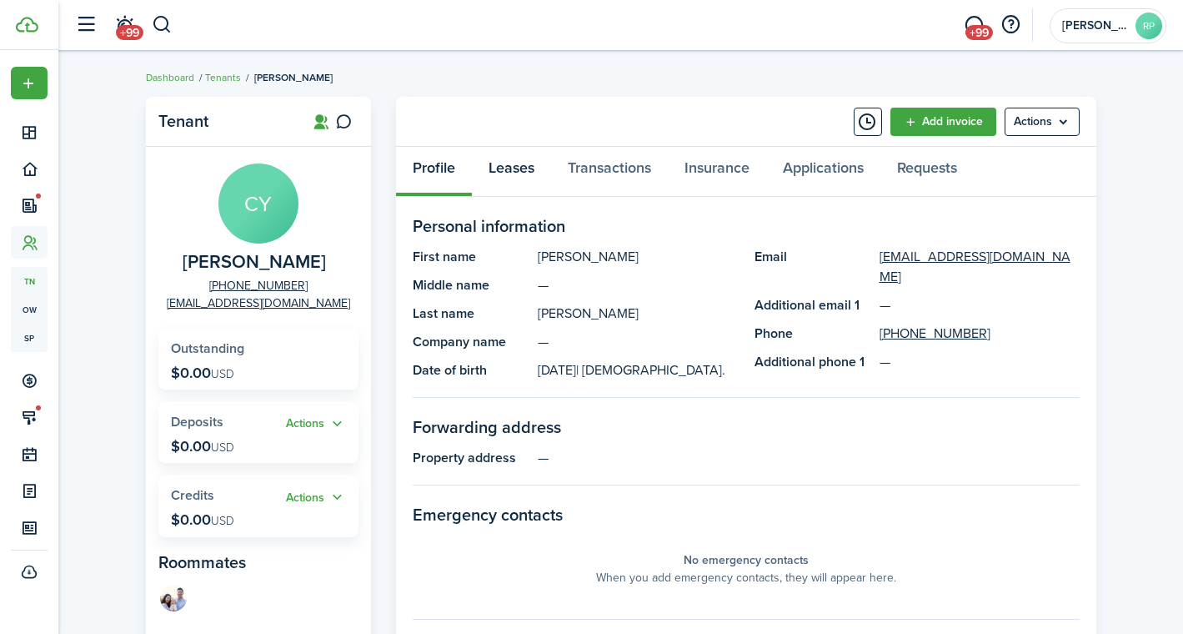
click at [520, 169] on link "Leases" at bounding box center [511, 172] width 79 height 50
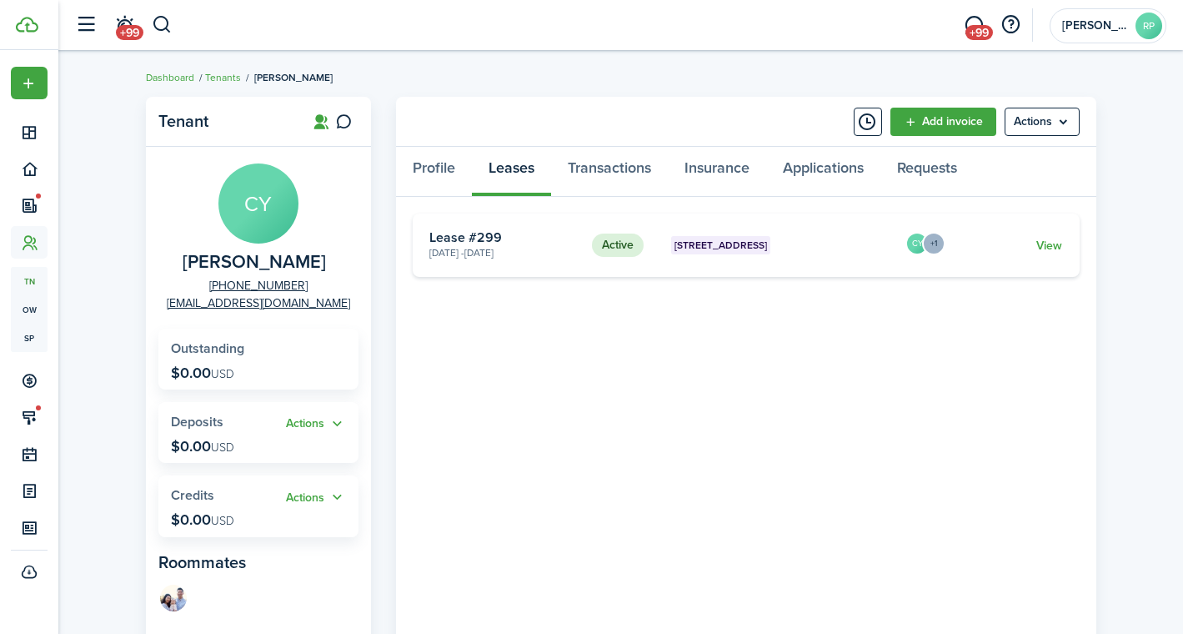
click at [1065, 243] on card "Active 217 Wedge Circle [DATE] - [DATE] Lease #299 CY +1 View" at bounding box center [746, 244] width 667 height 63
click at [1050, 246] on link "View" at bounding box center [1049, 246] width 26 height 18
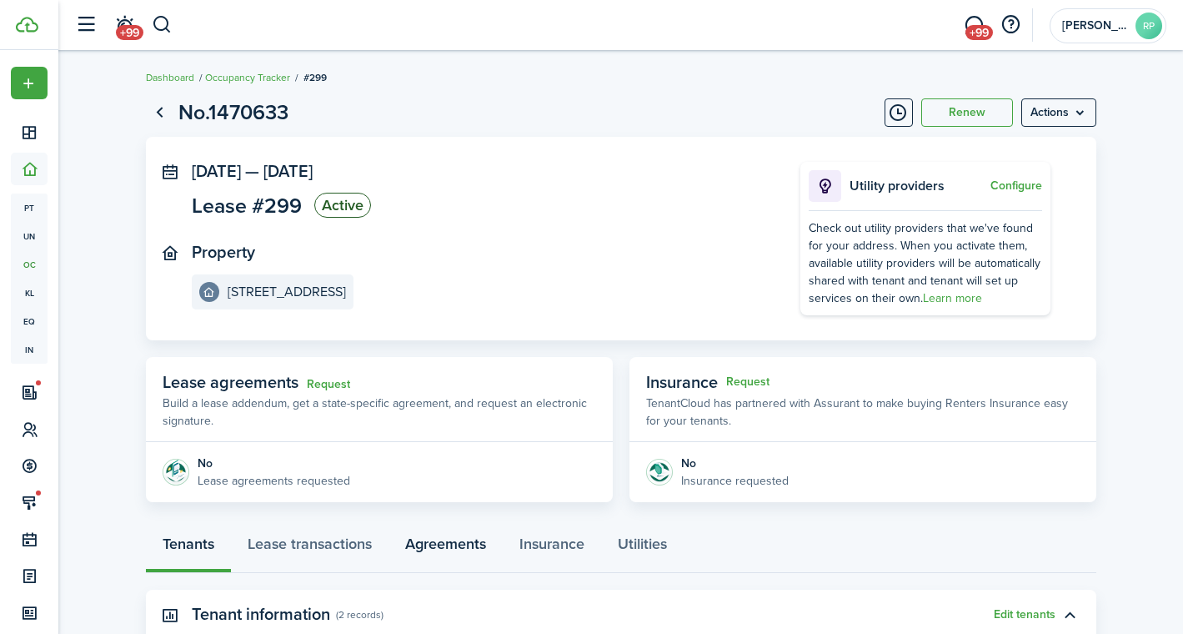
click at [423, 544] on link "Agreements" at bounding box center [445, 548] width 114 height 50
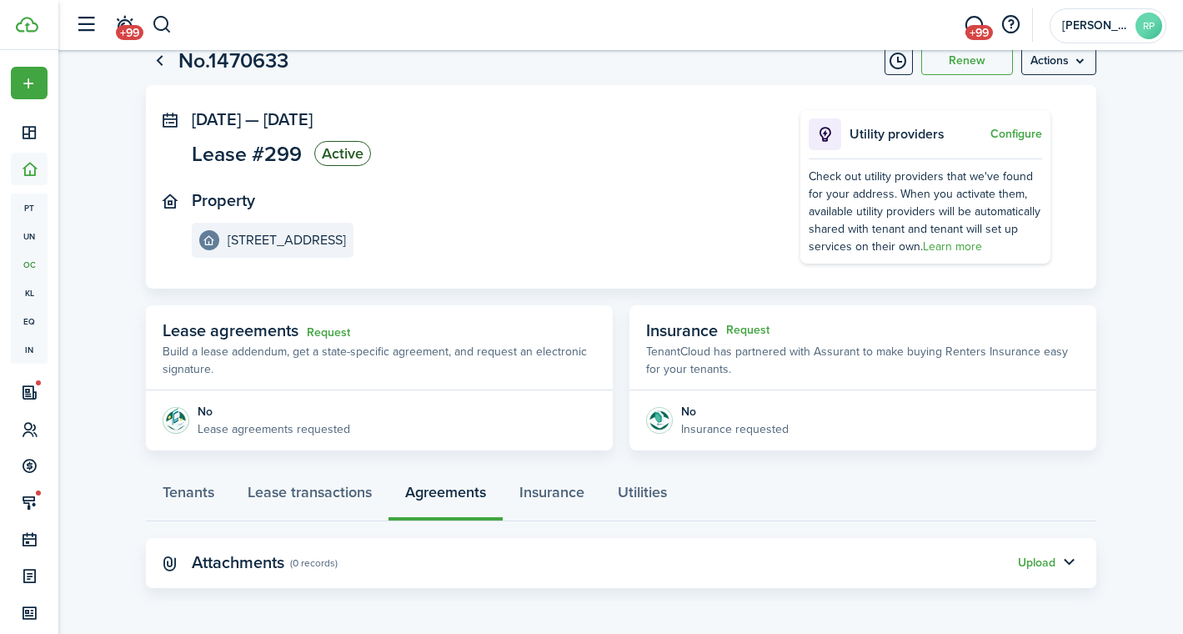
scroll to position [51, 0]
click at [1051, 564] on button "Upload" at bounding box center [1037, 563] width 38 height 13
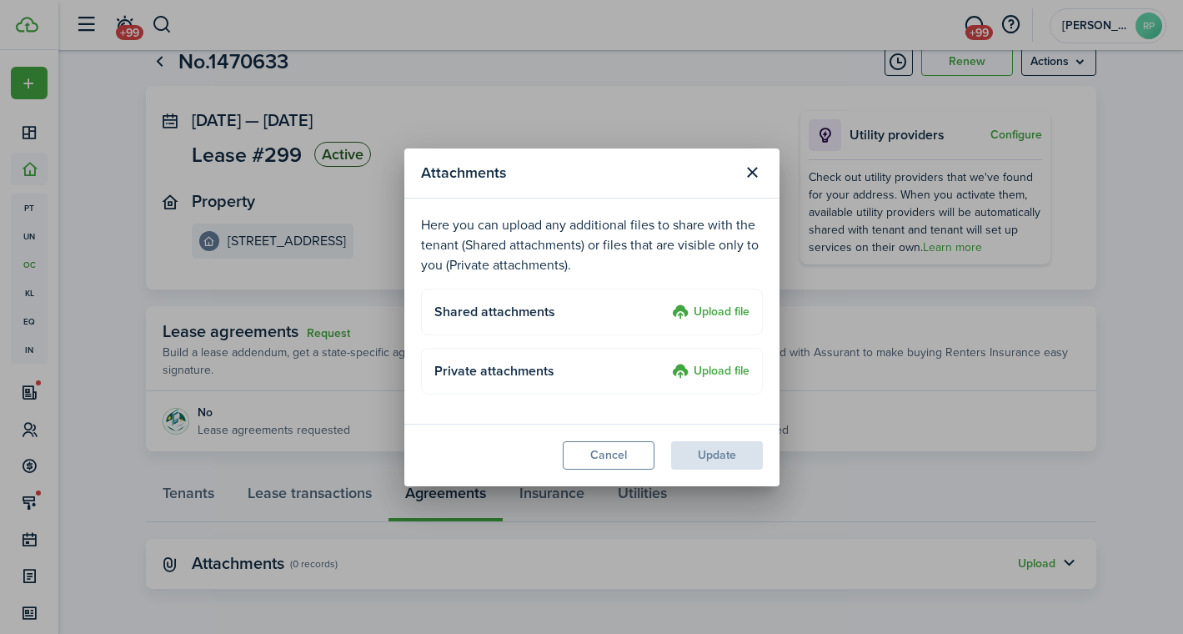
click at [719, 311] on label "Upload file" at bounding box center [711, 313] width 78 height 20
click at [666, 303] on input "Upload file" at bounding box center [666, 303] width 0 height 0
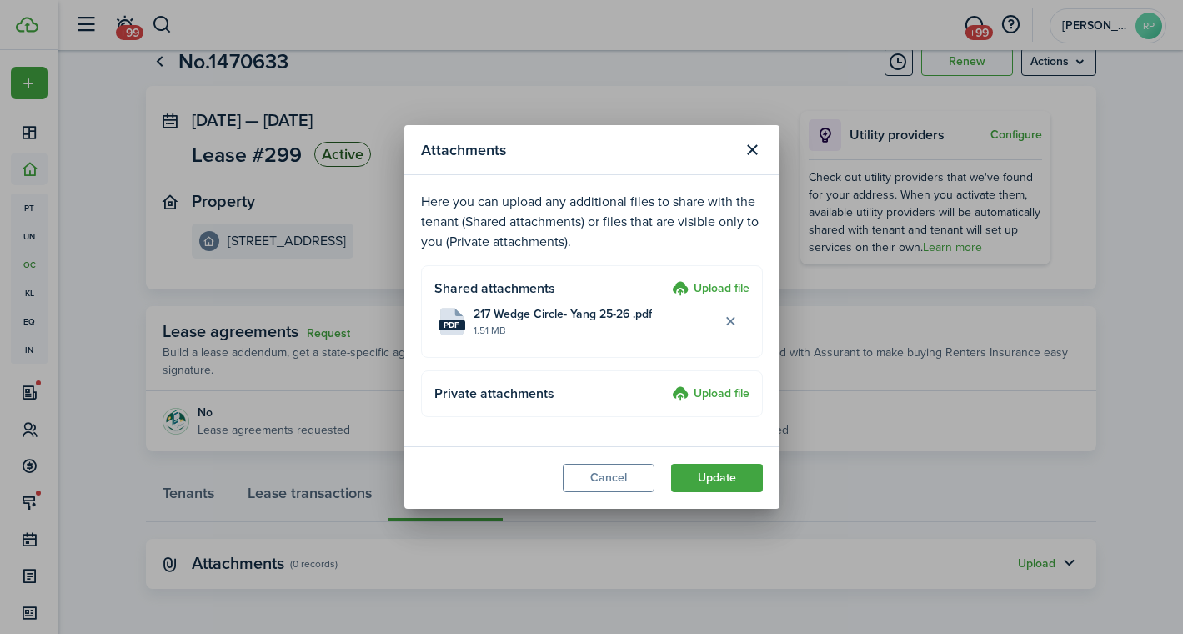
click at [701, 287] on label "Upload file" at bounding box center [711, 289] width 78 height 20
click at [666, 279] on input "Upload file" at bounding box center [666, 279] width 0 height 0
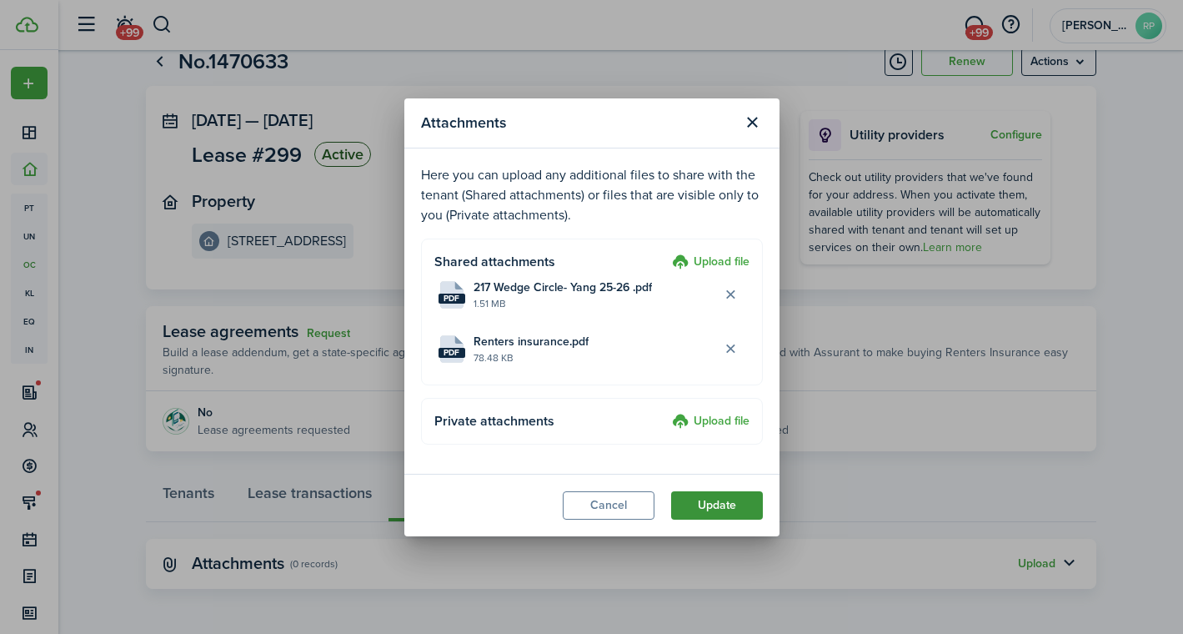
click at [708, 506] on button "Update" at bounding box center [717, 505] width 92 height 28
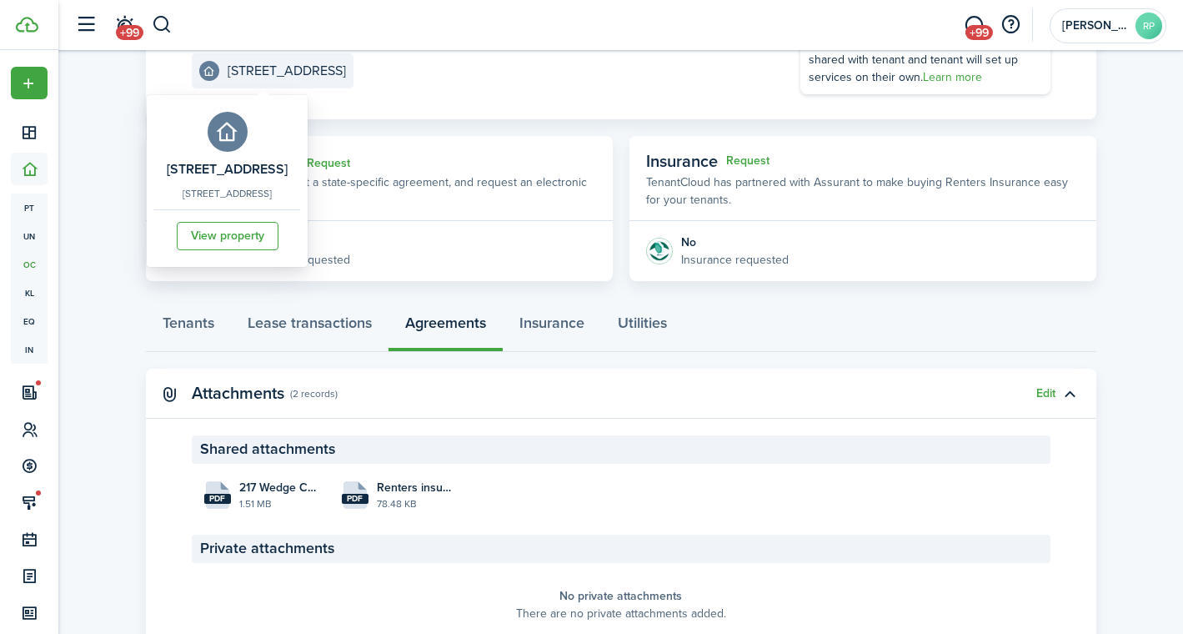
scroll to position [222, 0]
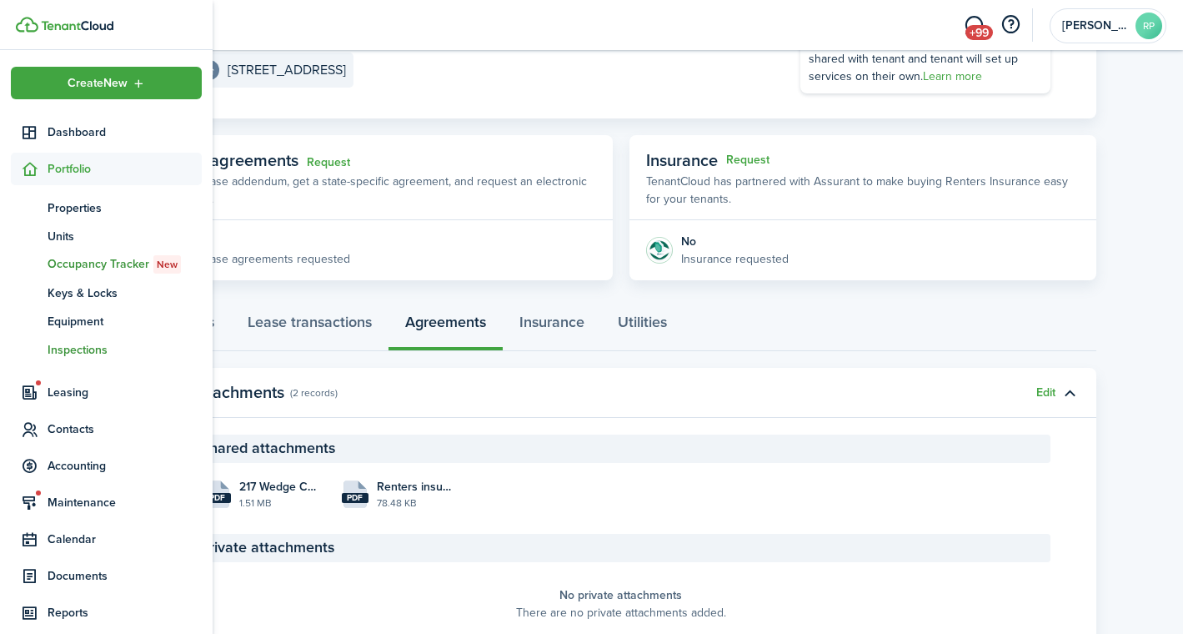
click at [68, 359] on link "in Inspections" at bounding box center [106, 349] width 191 height 28
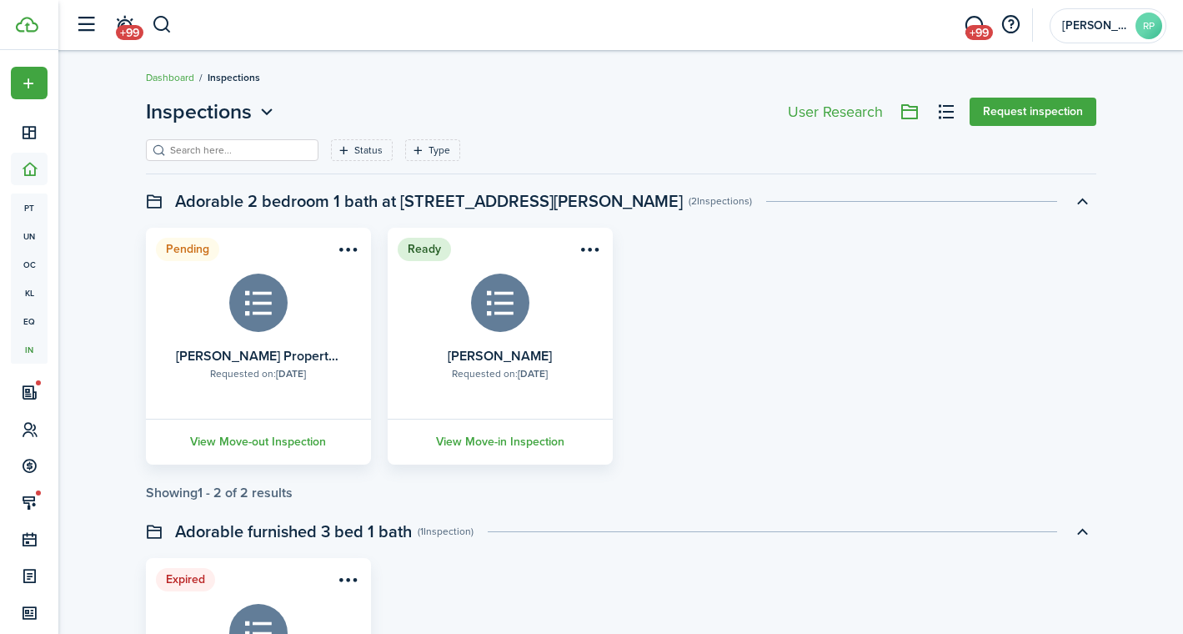
click at [247, 151] on input "search" at bounding box center [239, 151] width 147 height 16
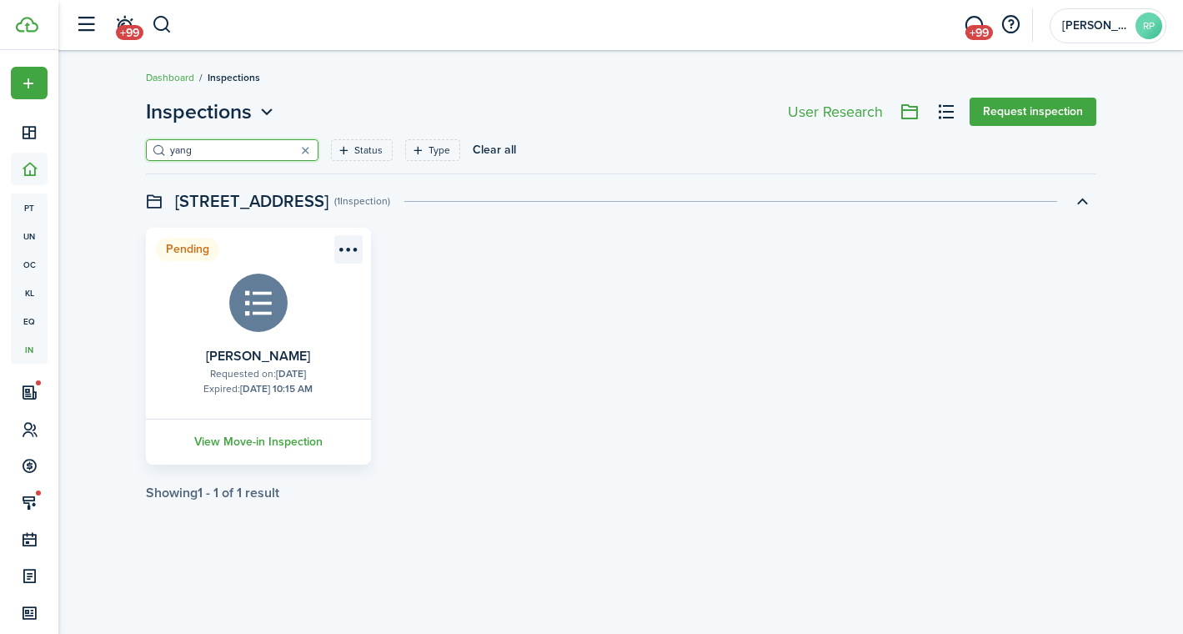
type input "yang"
click at [349, 249] on menu-btn-icon "Open menu" at bounding box center [348, 249] width 28 height 28
click at [303, 308] on button "Delete" at bounding box center [287, 315] width 146 height 28
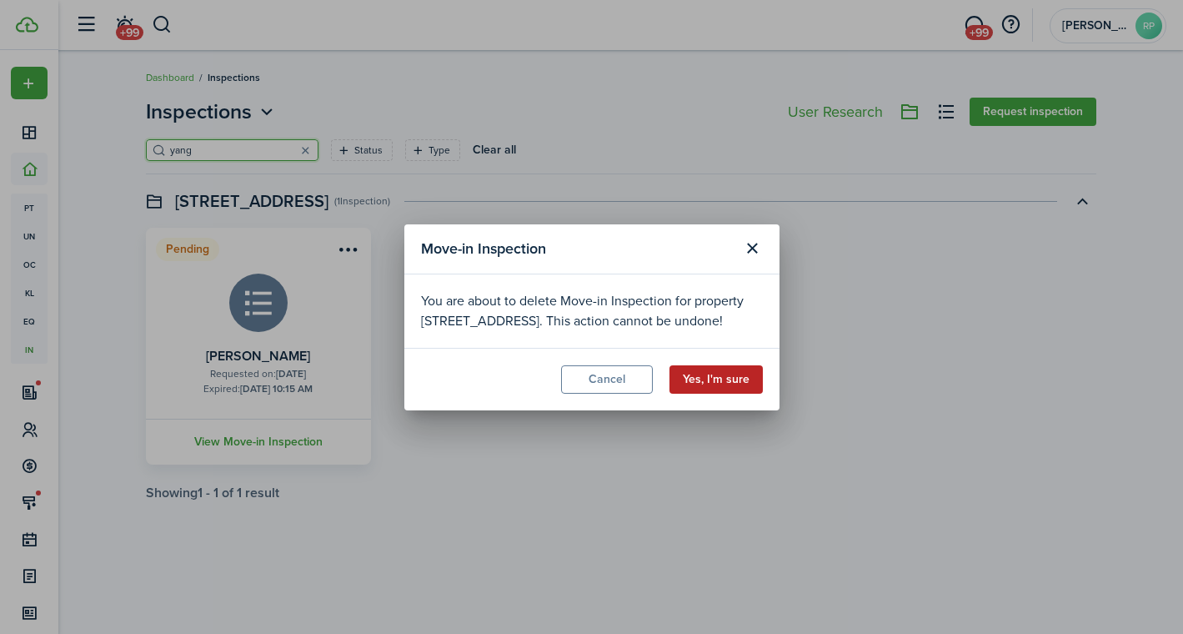
click at [714, 377] on button "Yes, I'm sure" at bounding box center [715, 379] width 93 height 28
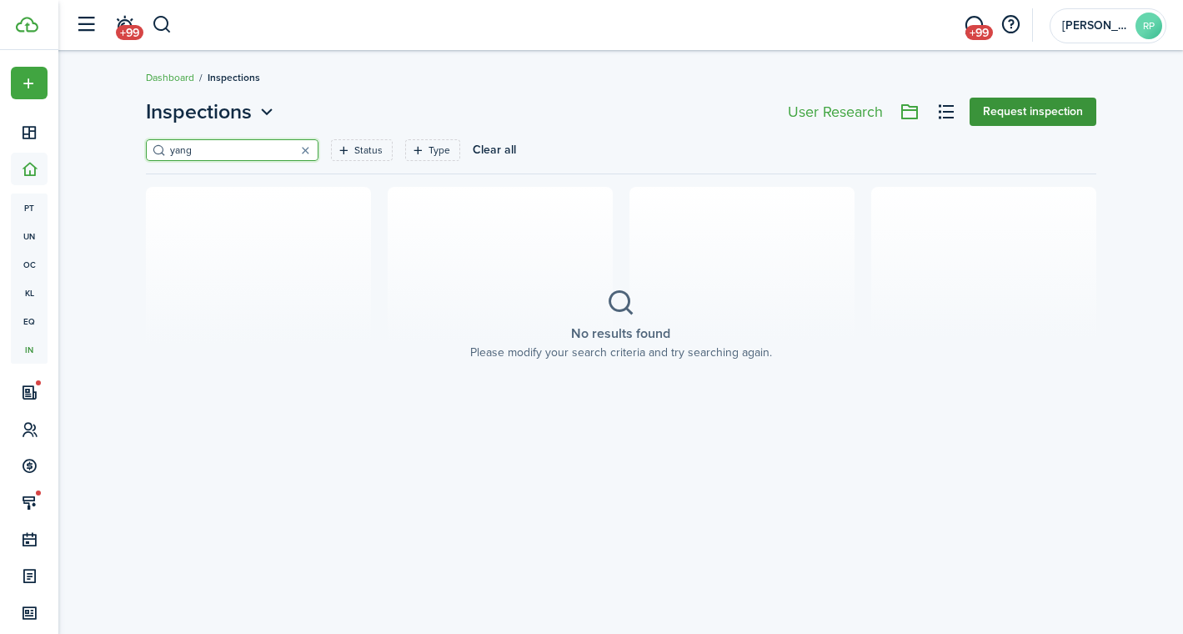
click at [1022, 113] on button "Request inspection" at bounding box center [1033, 112] width 127 height 28
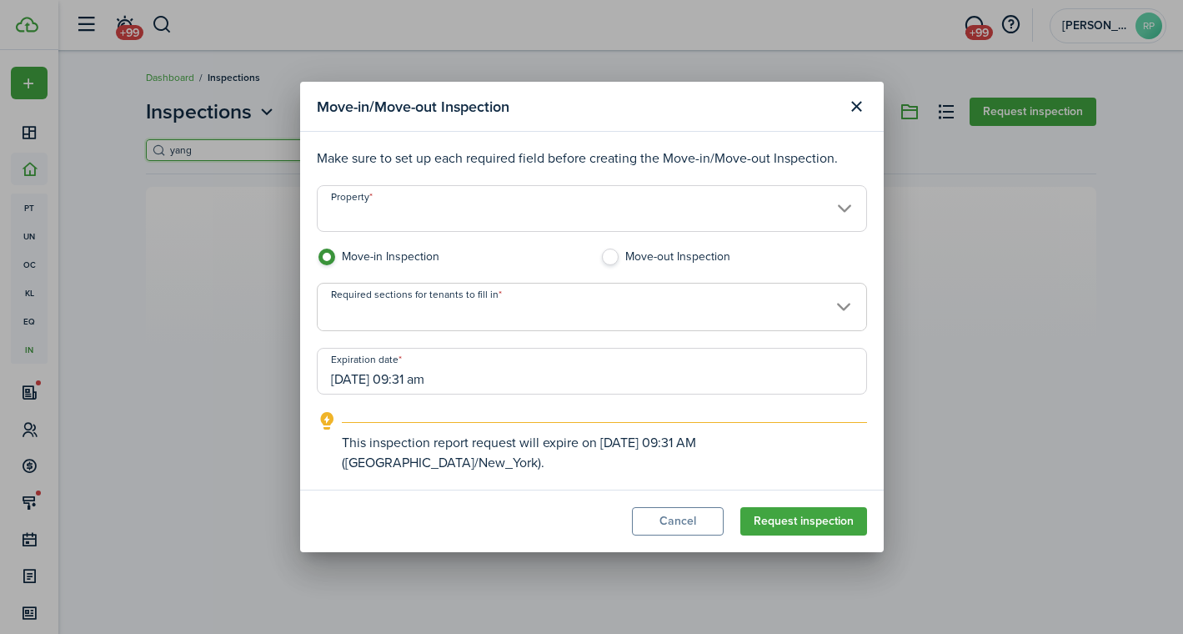
click at [524, 228] on input "Property" at bounding box center [592, 208] width 550 height 47
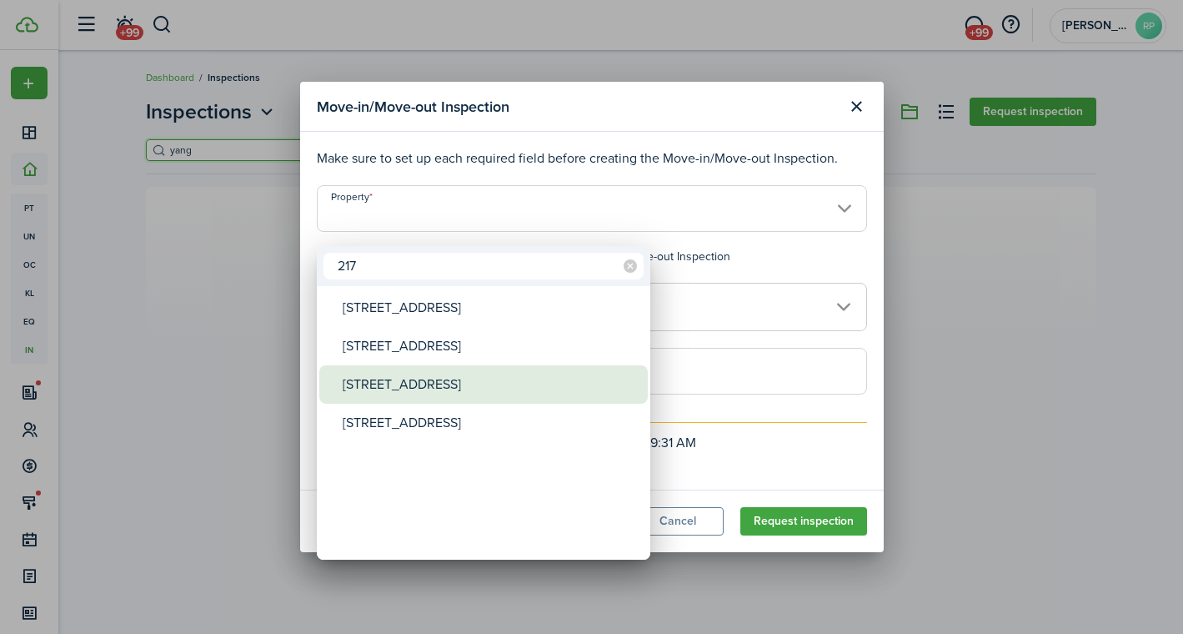
type input "217"
click at [392, 385] on div "[STREET_ADDRESS]" at bounding box center [490, 384] width 295 height 38
type input "[STREET_ADDRESS]"
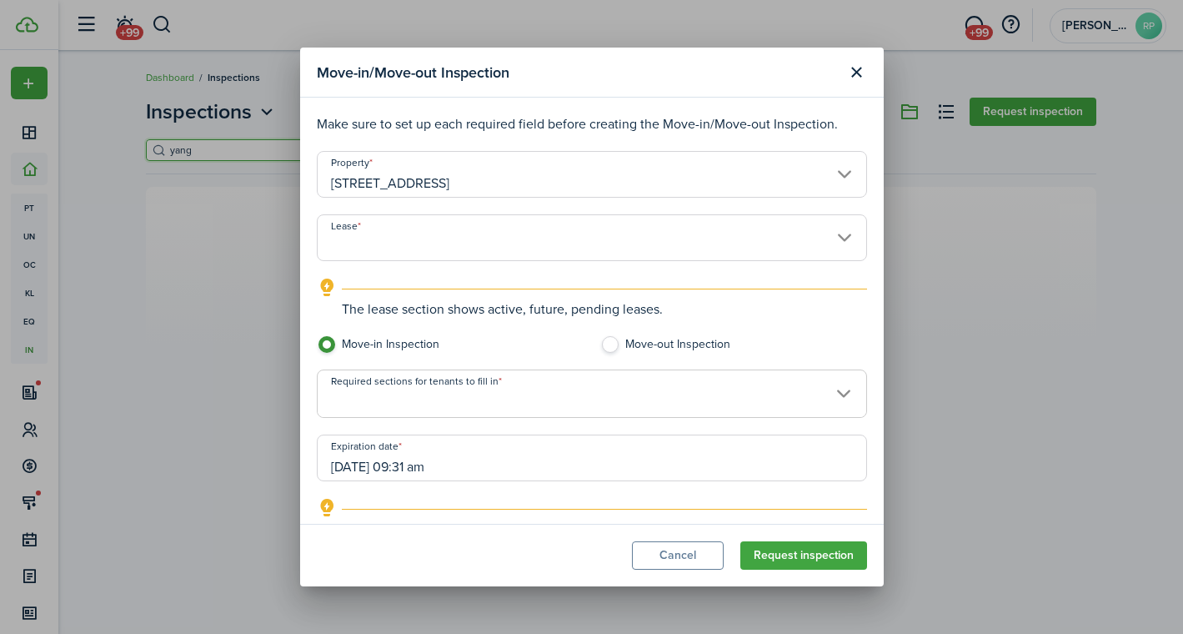
click at [418, 233] on input "Lease" at bounding box center [592, 237] width 550 height 47
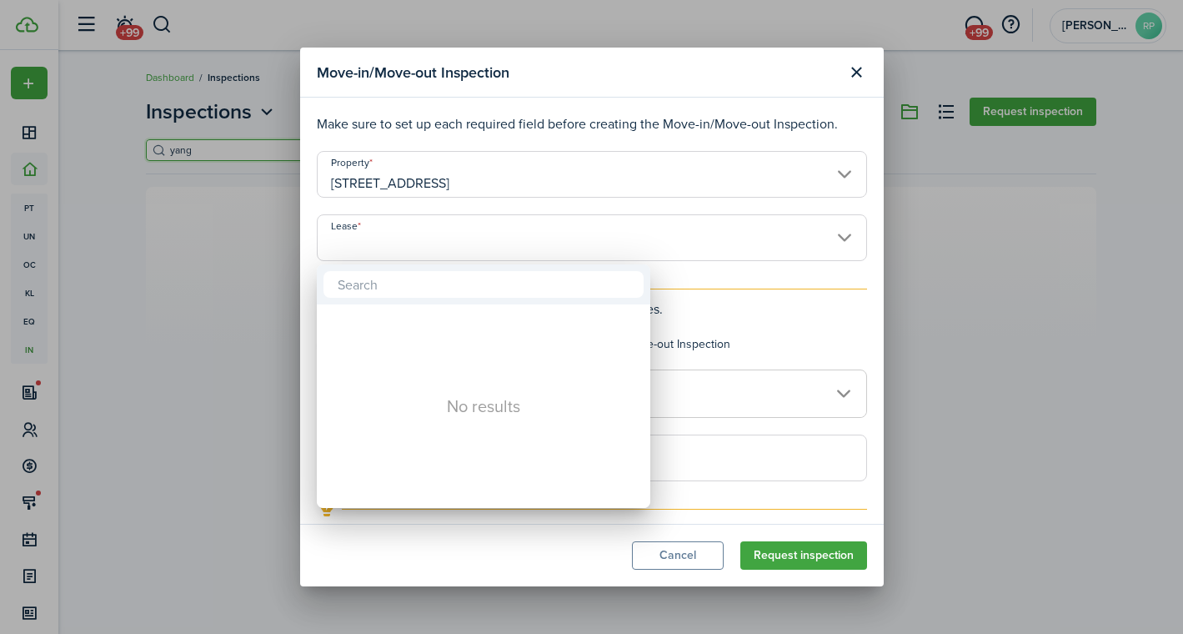
click at [439, 165] on div at bounding box center [592, 317] width 1450 height 900
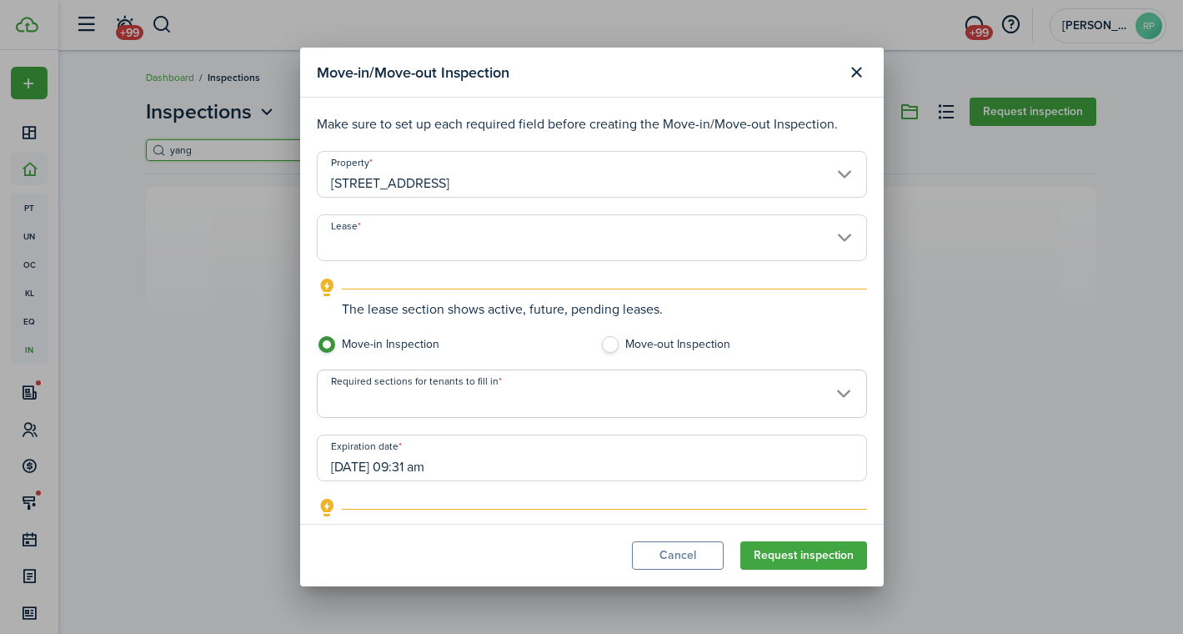
click at [440, 192] on input "[STREET_ADDRESS]" at bounding box center [592, 174] width 550 height 47
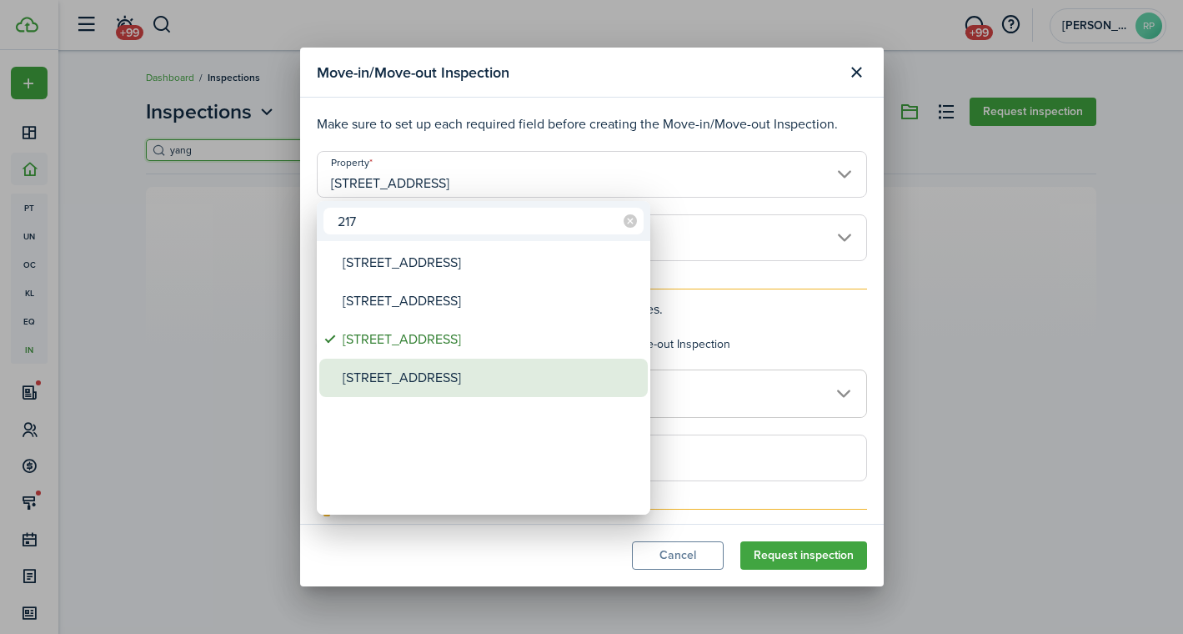
type input "217"
click at [399, 367] on div "[STREET_ADDRESS]" at bounding box center [490, 377] width 295 height 38
type input "[STREET_ADDRESS]"
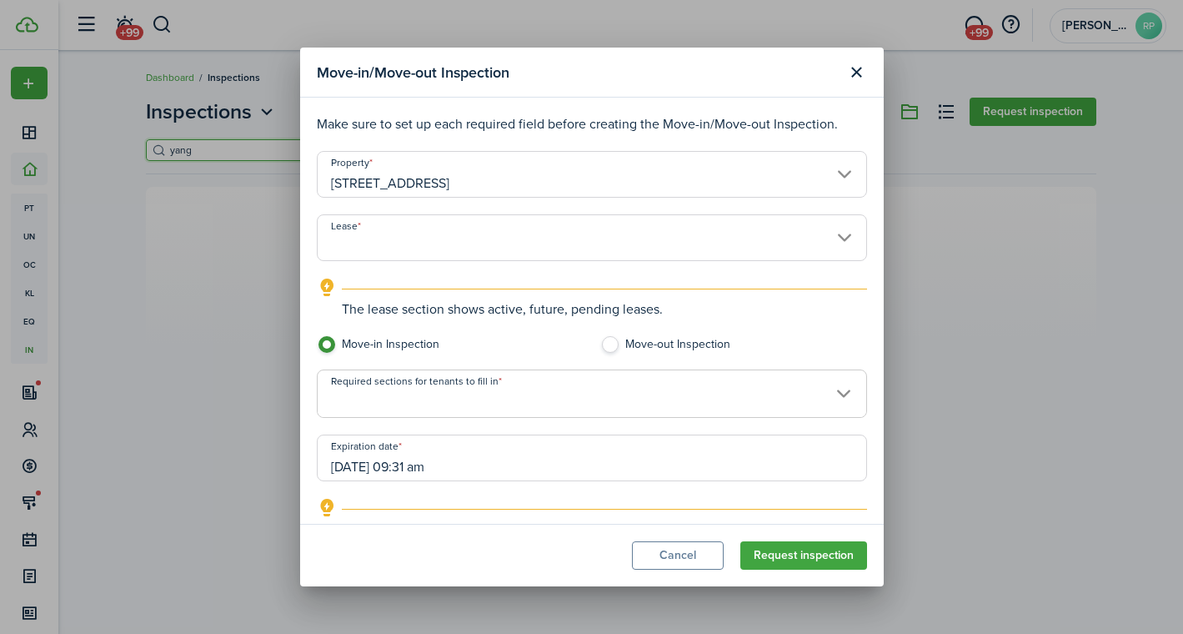
click at [416, 243] on input "Lease" at bounding box center [592, 237] width 550 height 47
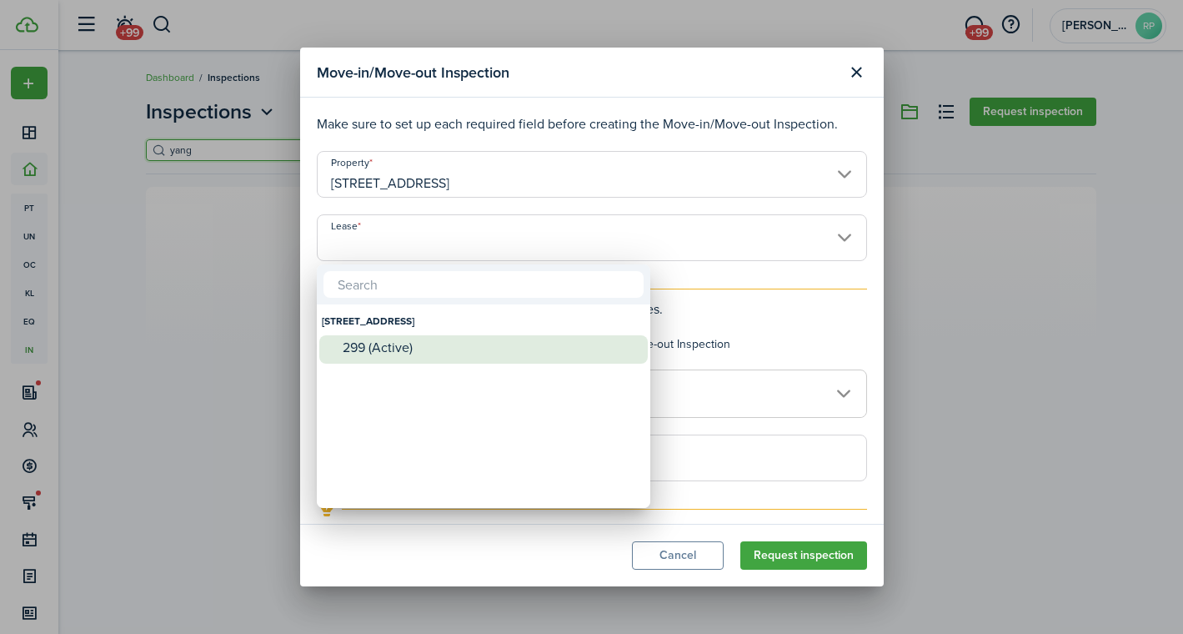
click at [394, 342] on div "299 (Active)" at bounding box center [490, 347] width 295 height 15
type input "[STREET_ADDRESS]. Lease #299 (Active)"
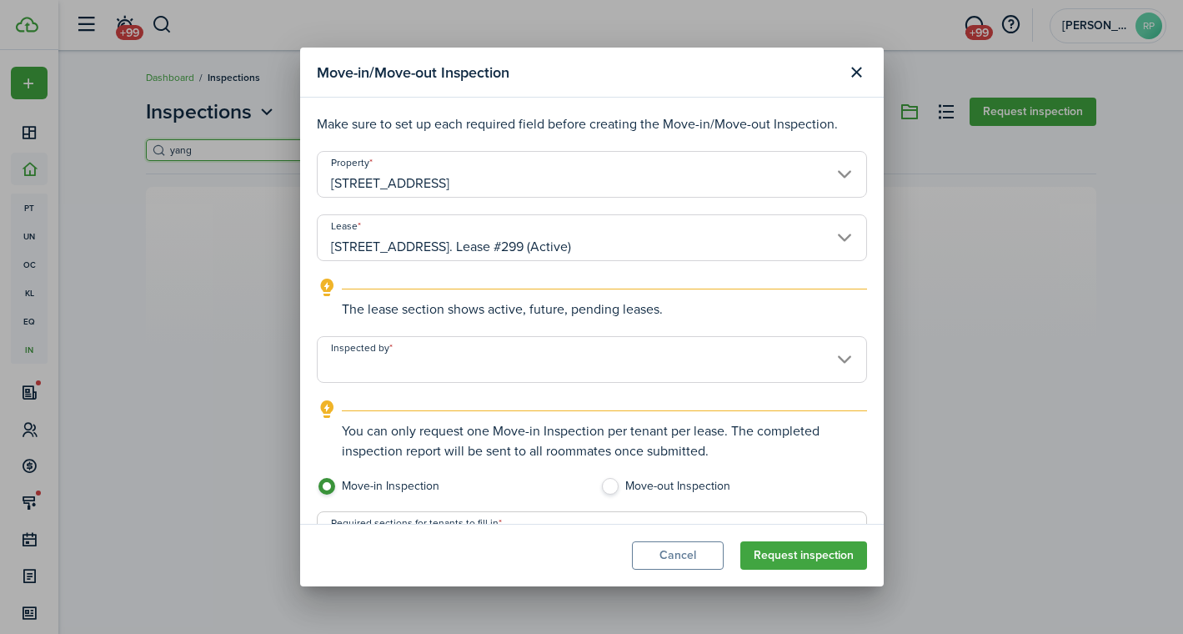
click at [410, 367] on input "Inspected by" at bounding box center [592, 359] width 550 height 47
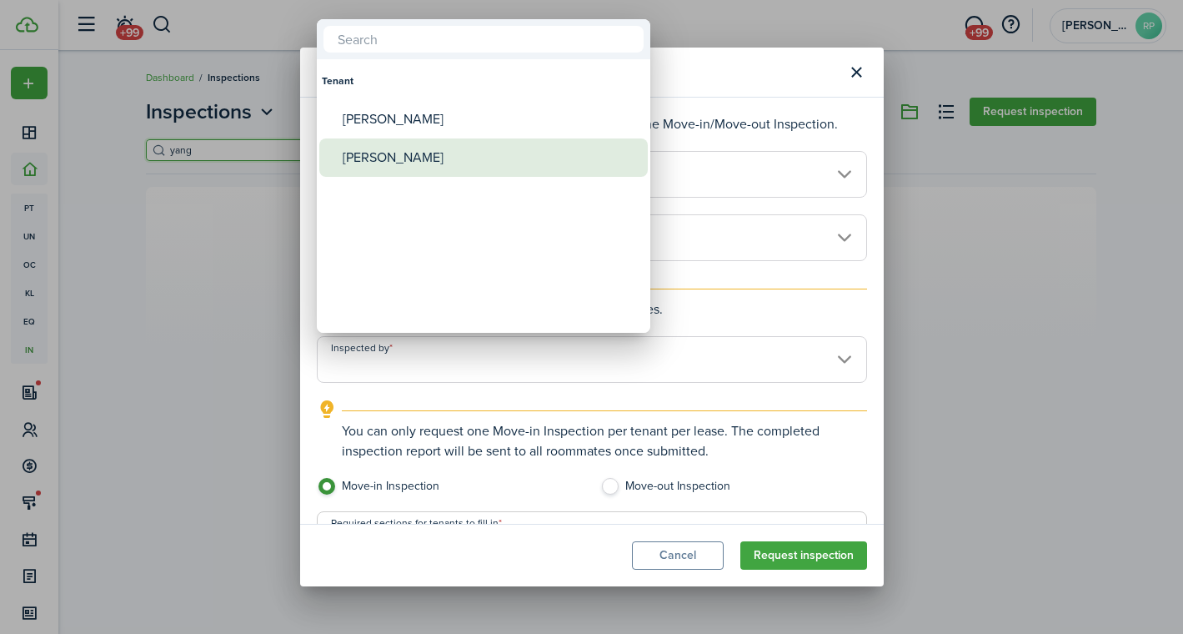
click at [422, 161] on div "[PERSON_NAME]" at bounding box center [490, 157] width 295 height 38
type input "[PERSON_NAME]"
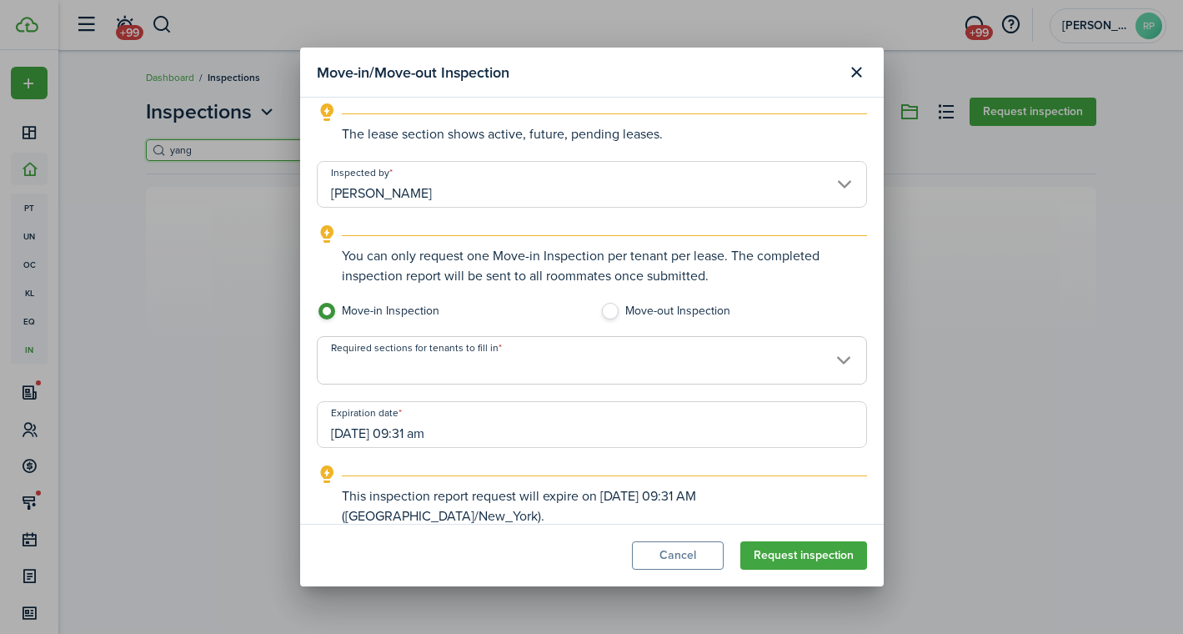
scroll to position [174, 0]
click at [504, 363] on span at bounding box center [592, 370] width 549 height 28
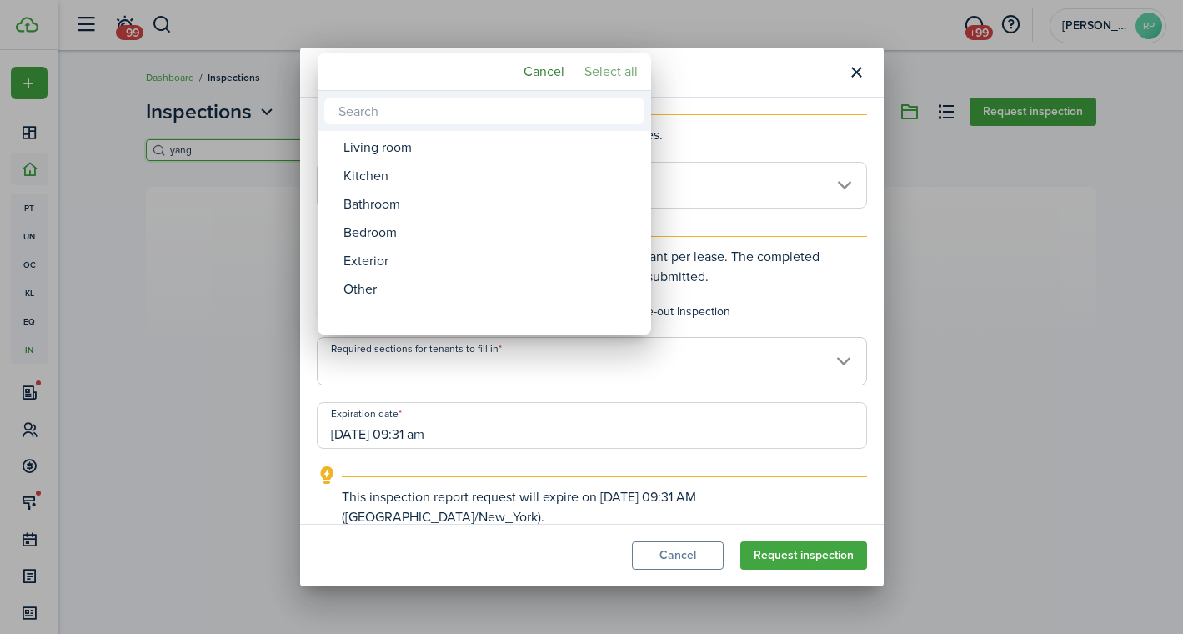
click at [602, 77] on mbsc-button "Select all" at bounding box center [611, 72] width 67 height 30
type input "Living room, Kitchen, Bathroom, Bedroom, Exterior, Other"
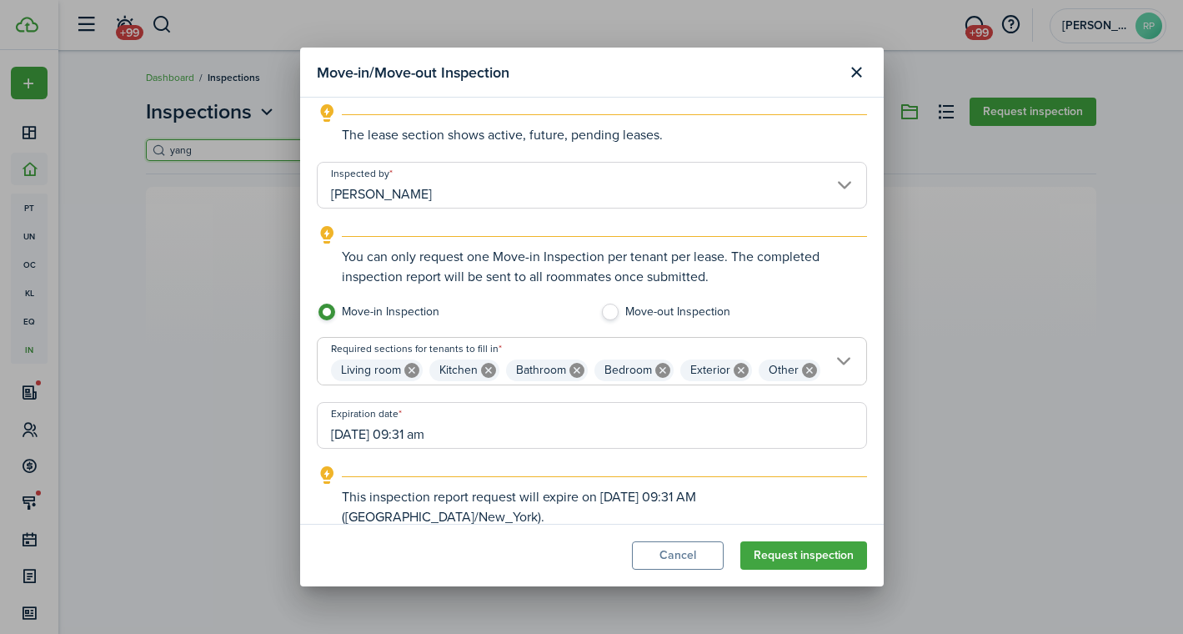
click at [526, 433] on input "[DATE] 09:31 am" at bounding box center [592, 425] width 550 height 47
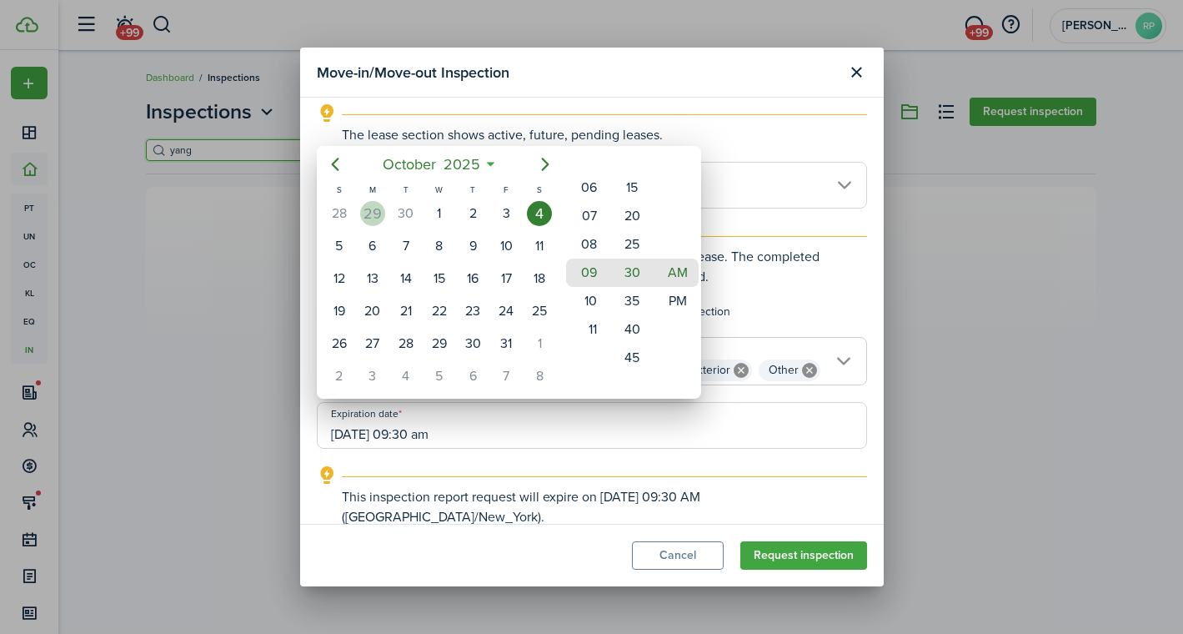
click at [374, 215] on div "29" at bounding box center [372, 213] width 25 height 25
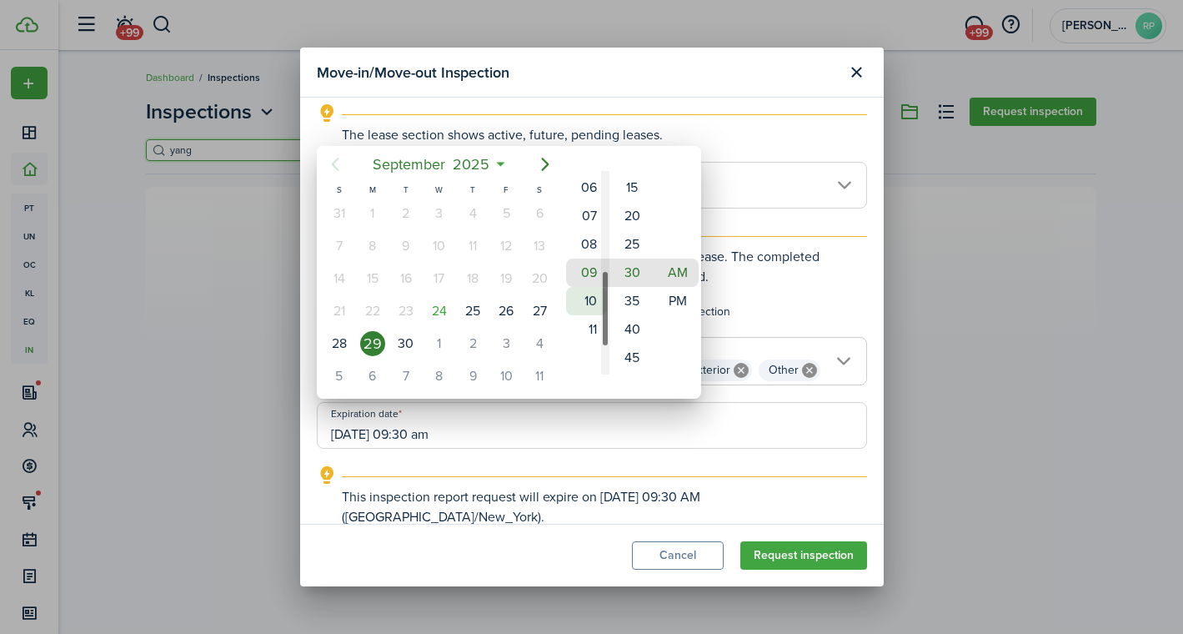
click at [587, 300] on mbsc-wheel-item "10" at bounding box center [586, 301] width 41 height 28
click at [634, 210] on mbsc-wheel-item "00" at bounding box center [632, 216] width 41 height 28
type input "[DATE] 10:00 am"
click at [648, 437] on div at bounding box center [592, 317] width 1450 height 900
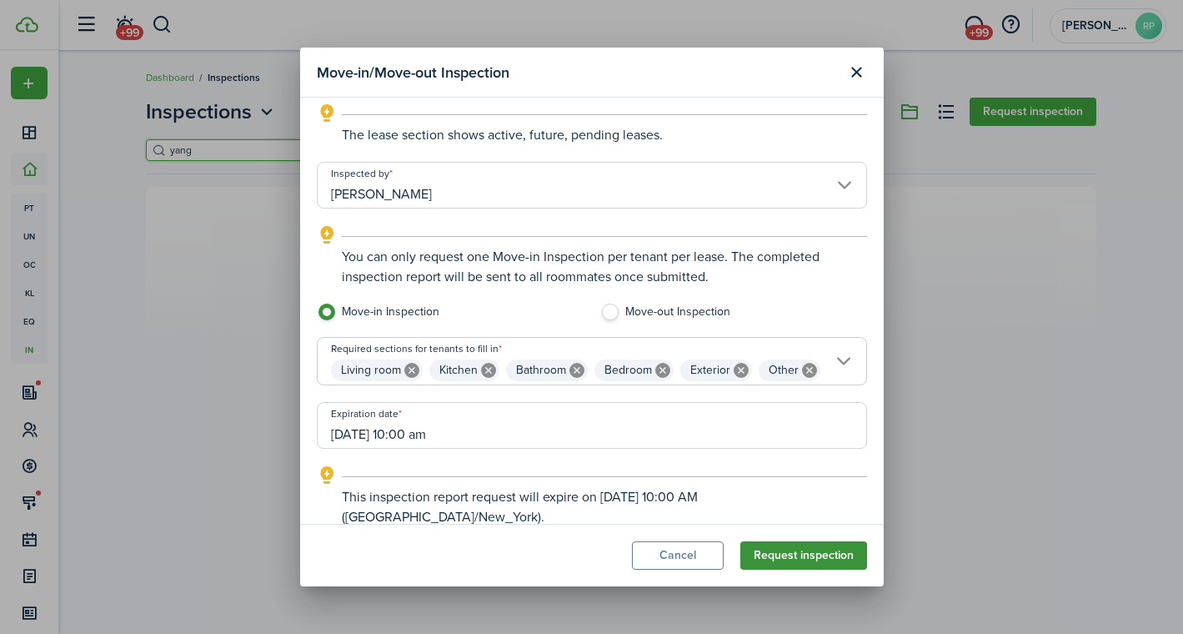
click at [808, 560] on button "Request inspection" at bounding box center [803, 555] width 127 height 28
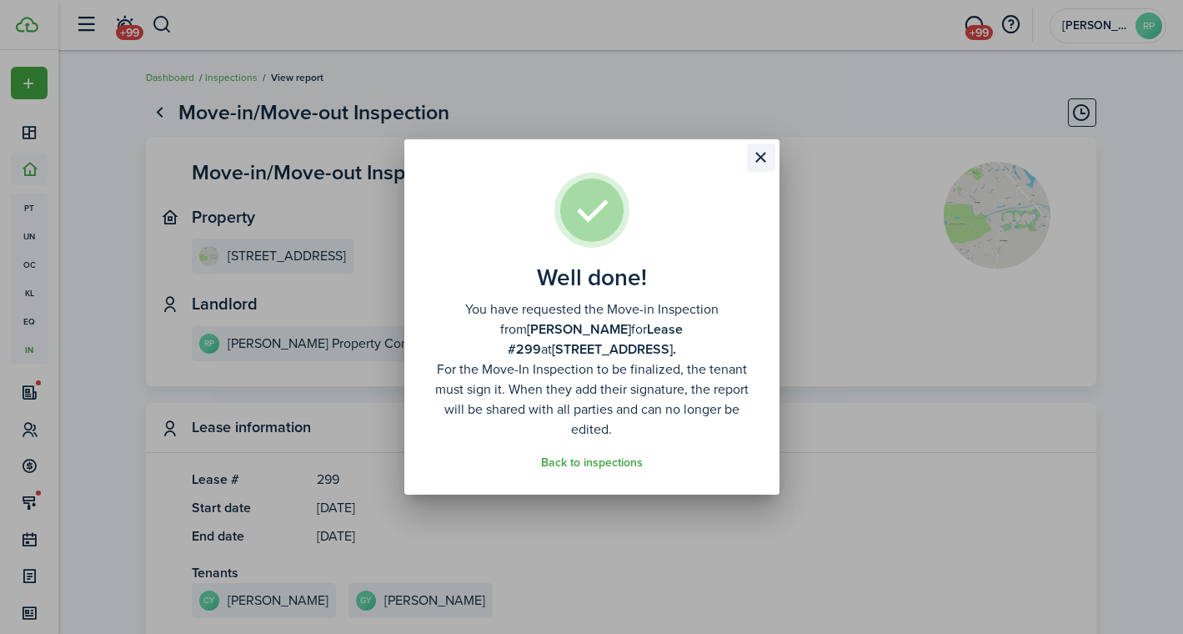
click at [762, 167] on button "Close modal" at bounding box center [761, 157] width 28 height 28
